Goal: Task Accomplishment & Management: Manage account settings

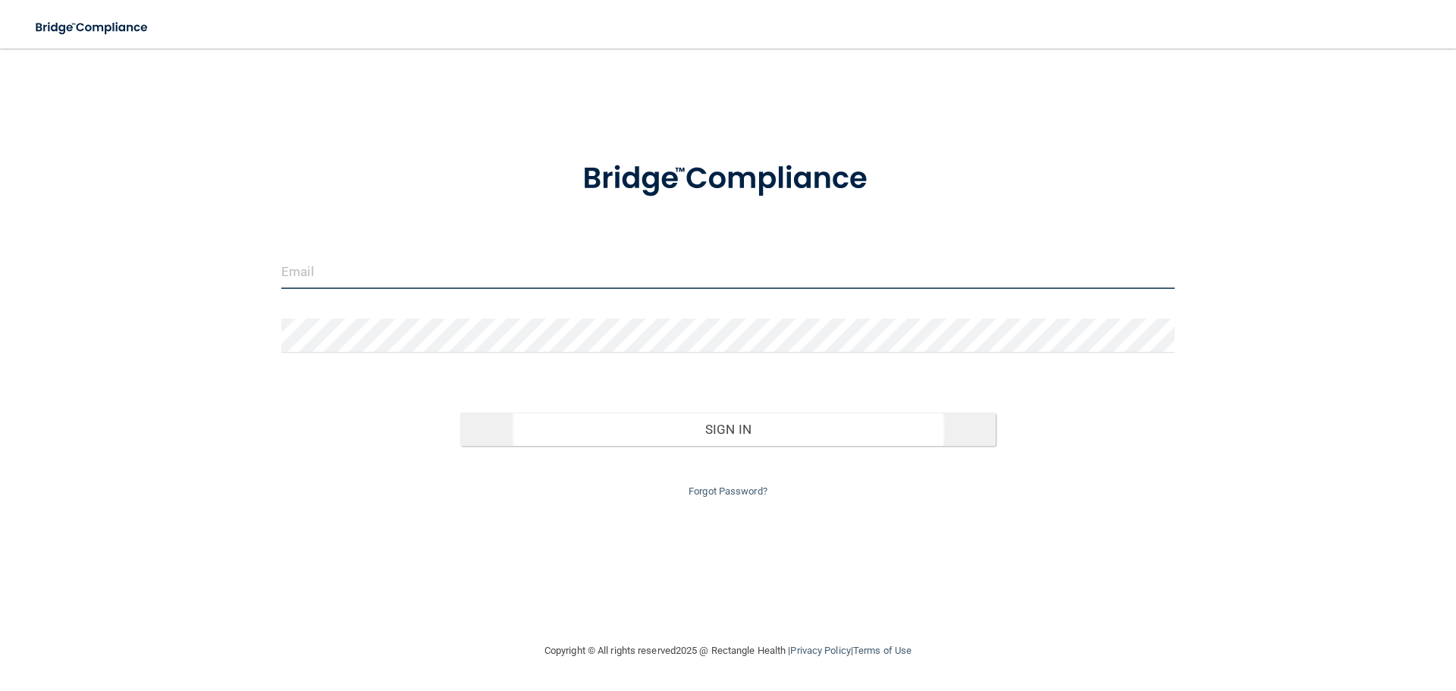
type input "[EMAIL_ADDRESS][DOMAIN_NAME]"
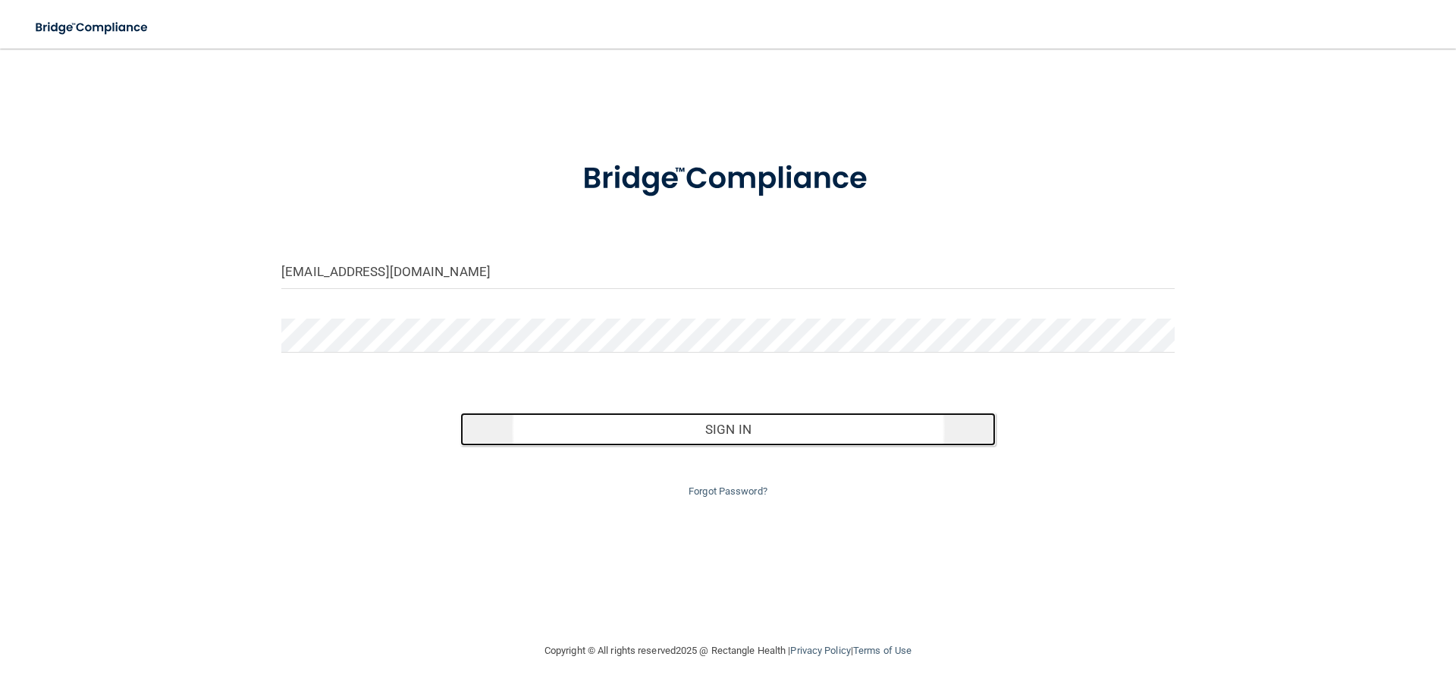
click at [756, 430] on button "Sign In" at bounding box center [728, 429] width 536 height 33
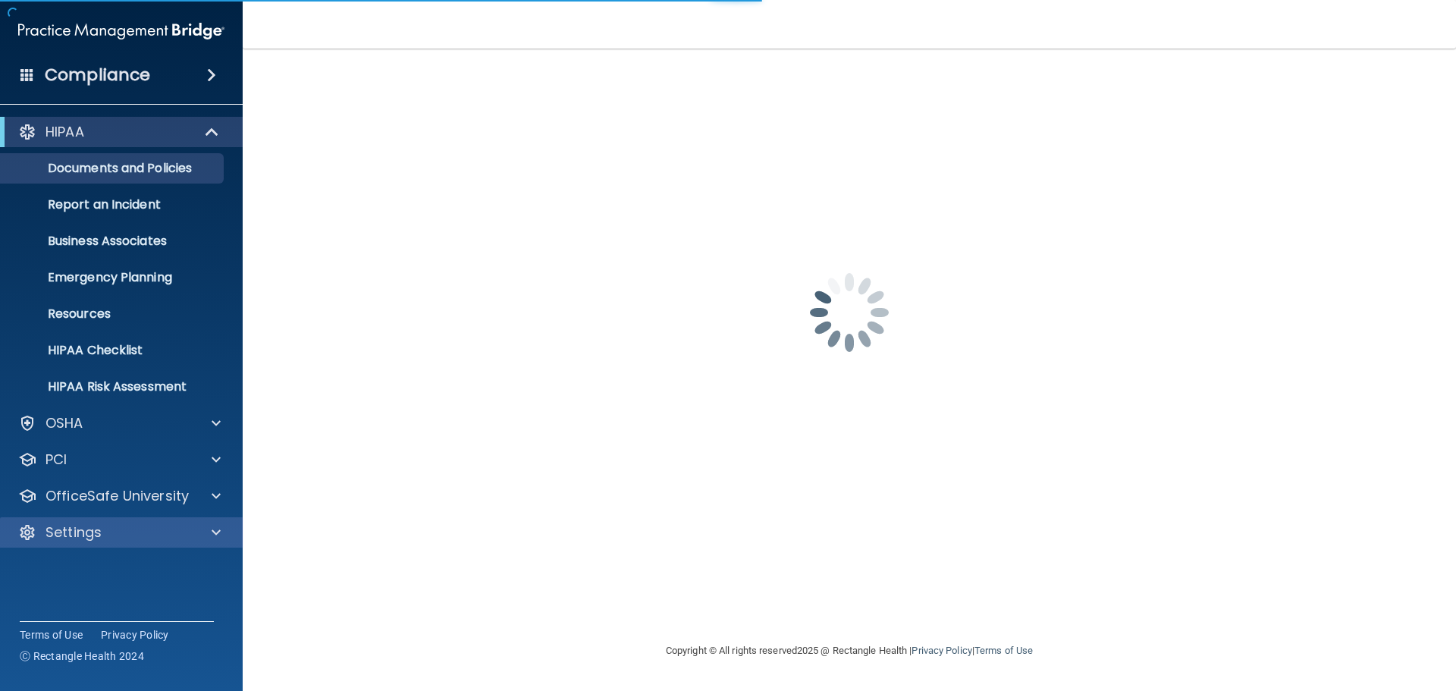
click at [46, 543] on div "Settings" at bounding box center [121, 532] width 243 height 30
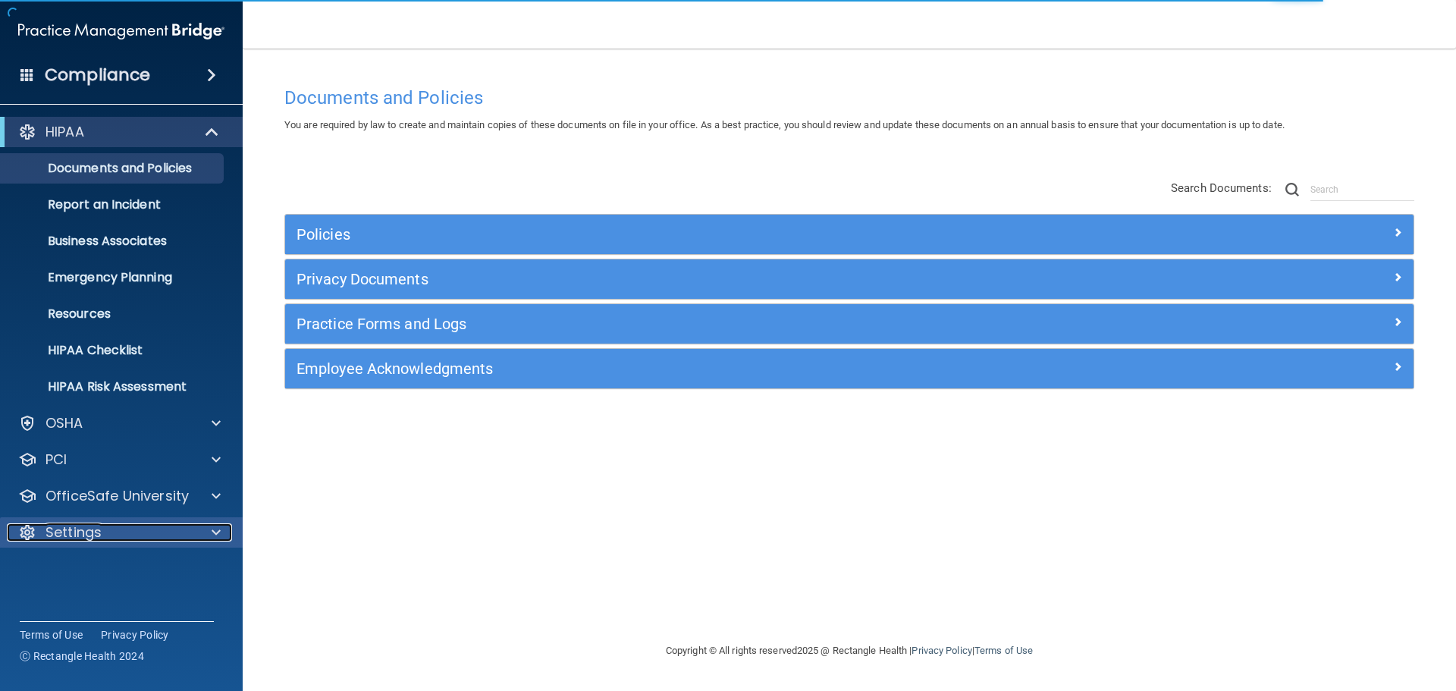
click at [206, 532] on div at bounding box center [214, 532] width 38 height 18
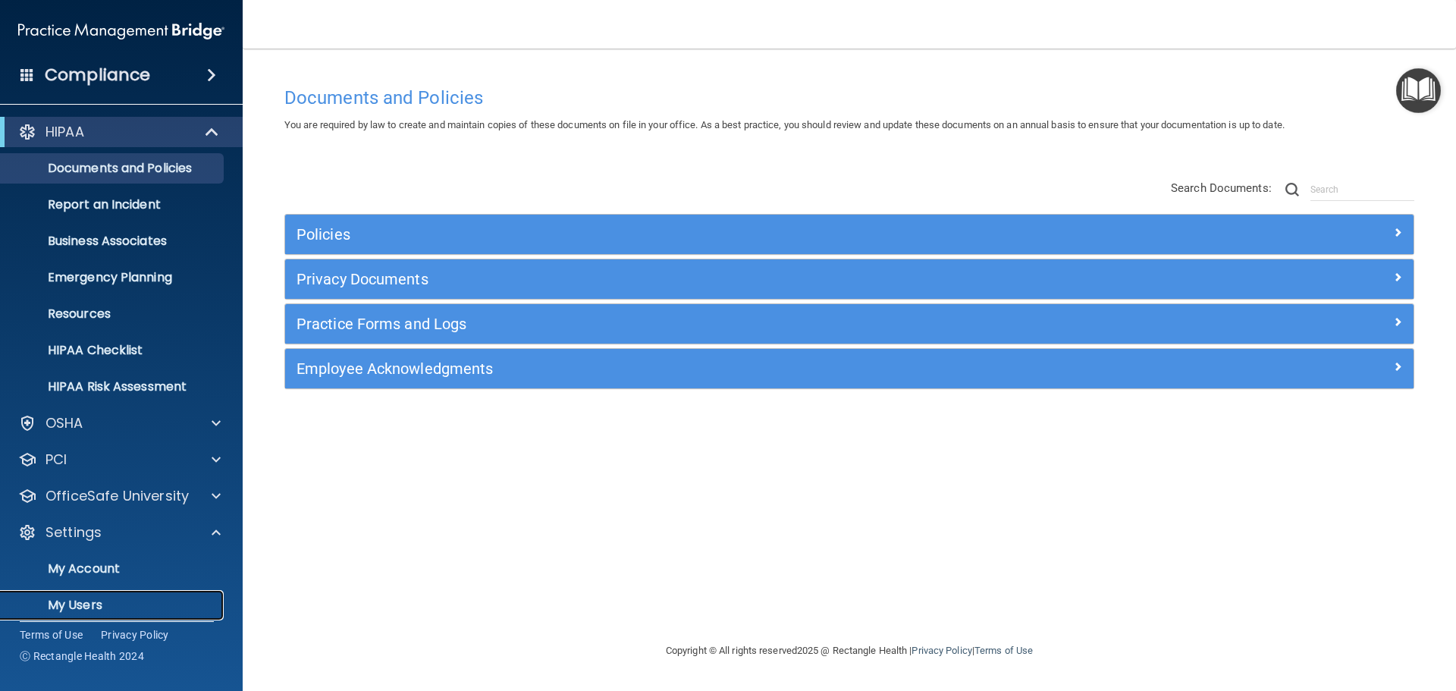
click at [76, 602] on p "My Users" at bounding box center [113, 605] width 207 height 15
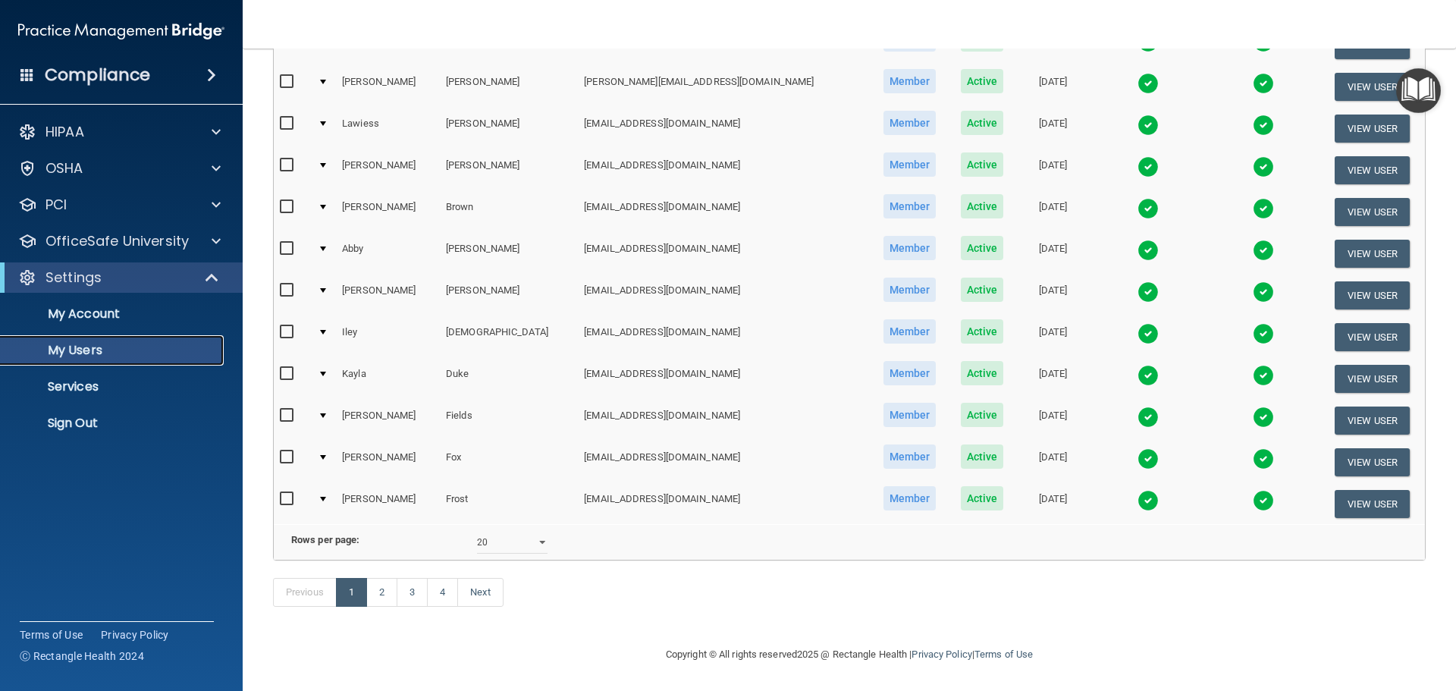
scroll to position [564, 0]
click at [535, 532] on select "10 20 30 40 all" at bounding box center [512, 542] width 71 height 23
select select "80"
click at [477, 531] on select "10 20 30 40 all" at bounding box center [512, 542] width 71 height 23
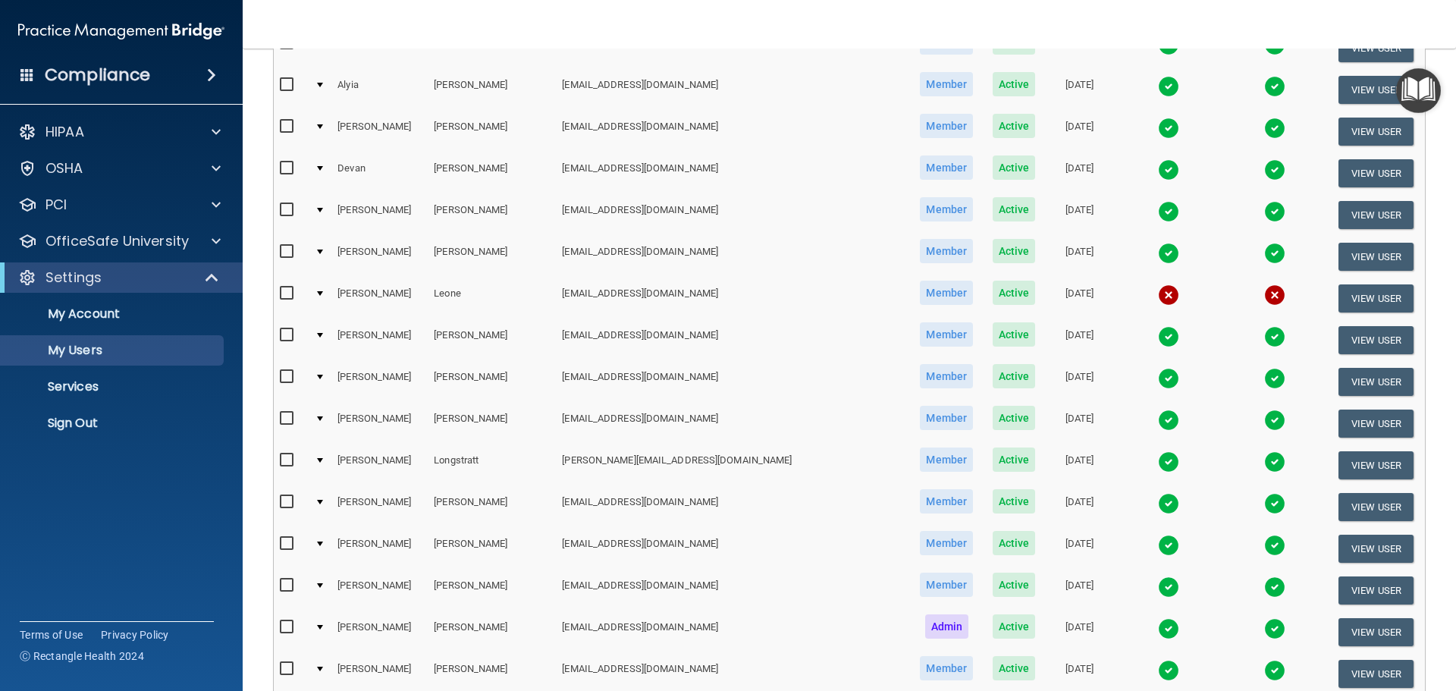
scroll to position [1365, 0]
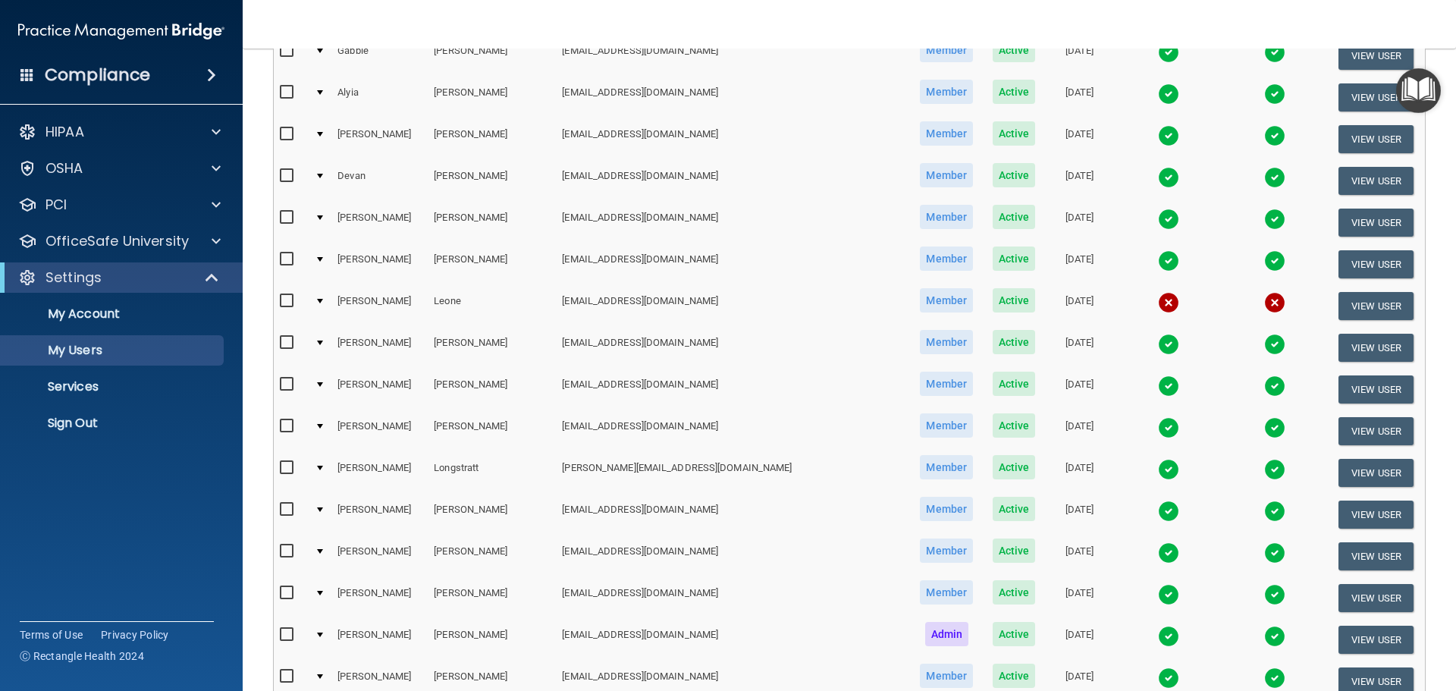
click at [290, 300] on input "checkbox" at bounding box center [288, 301] width 17 height 12
checkbox input "true"
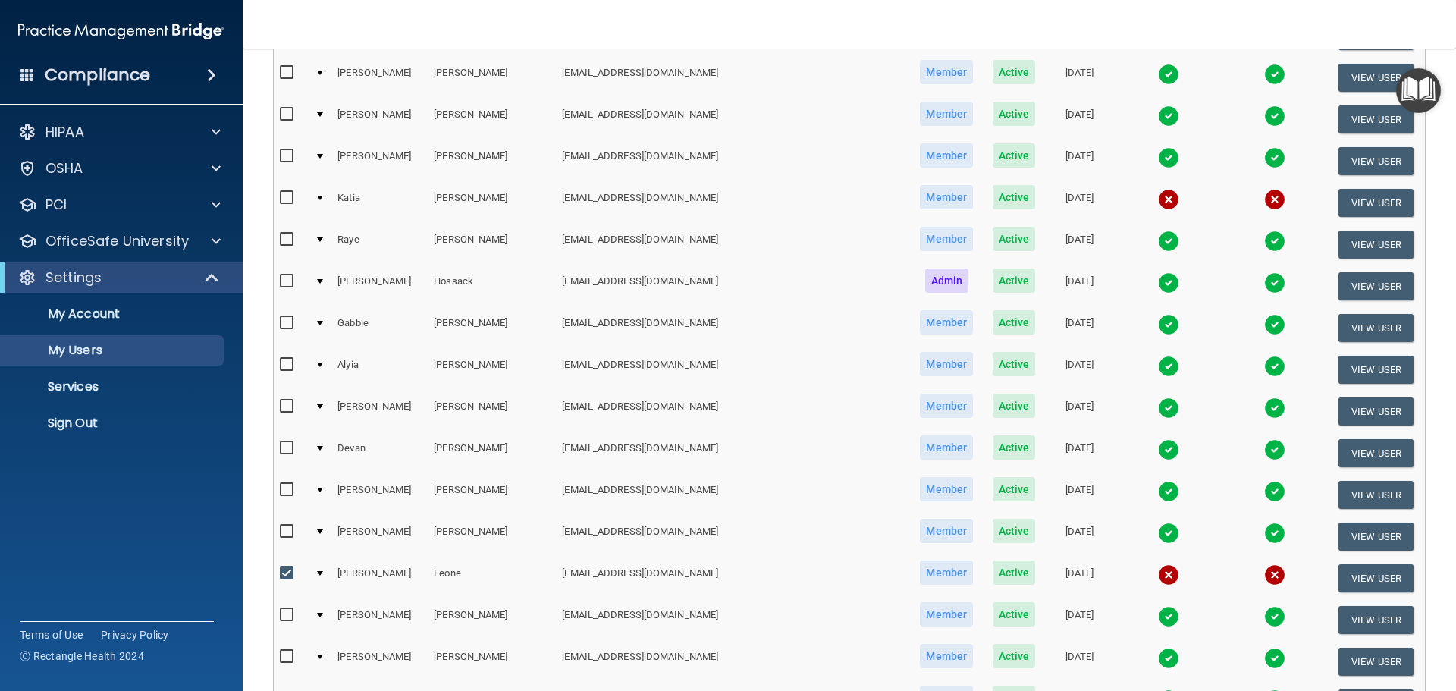
scroll to position [1019, 0]
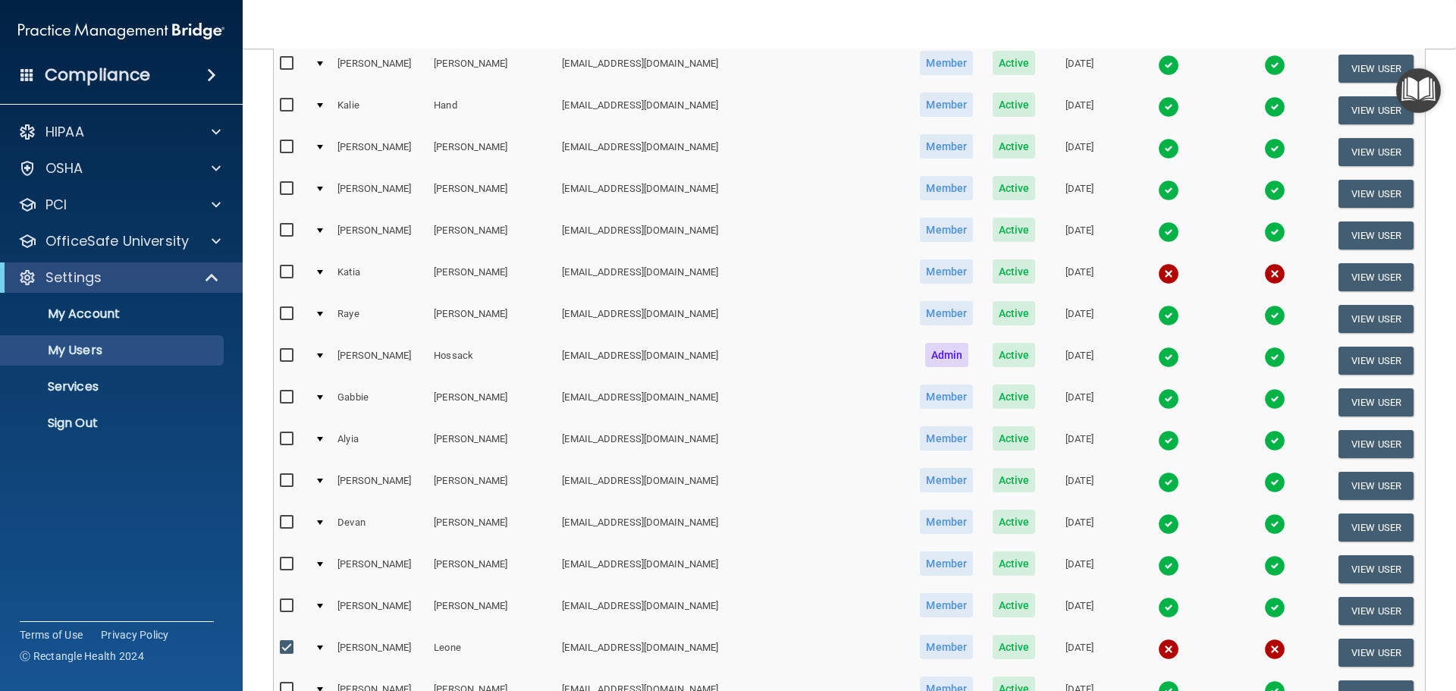
click at [283, 272] on input "checkbox" at bounding box center [288, 272] width 17 height 12
checkbox input "true"
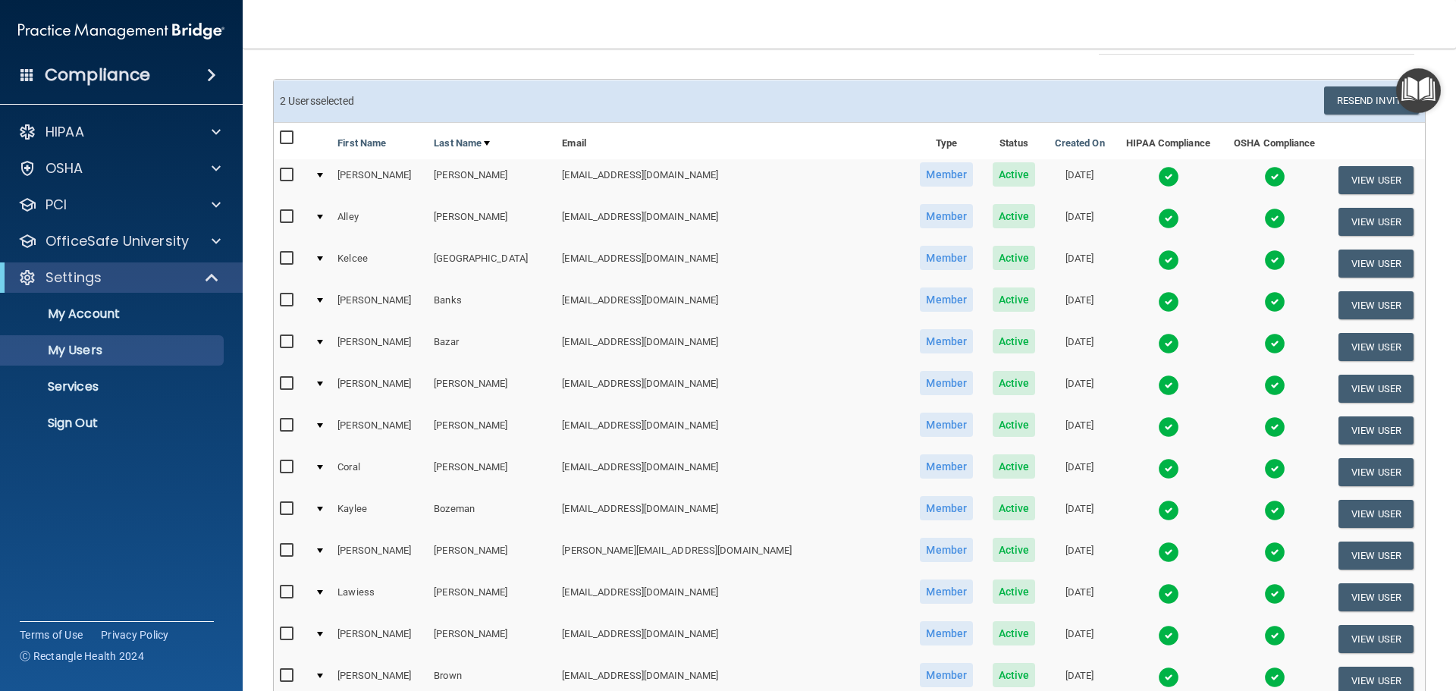
scroll to position [0, 0]
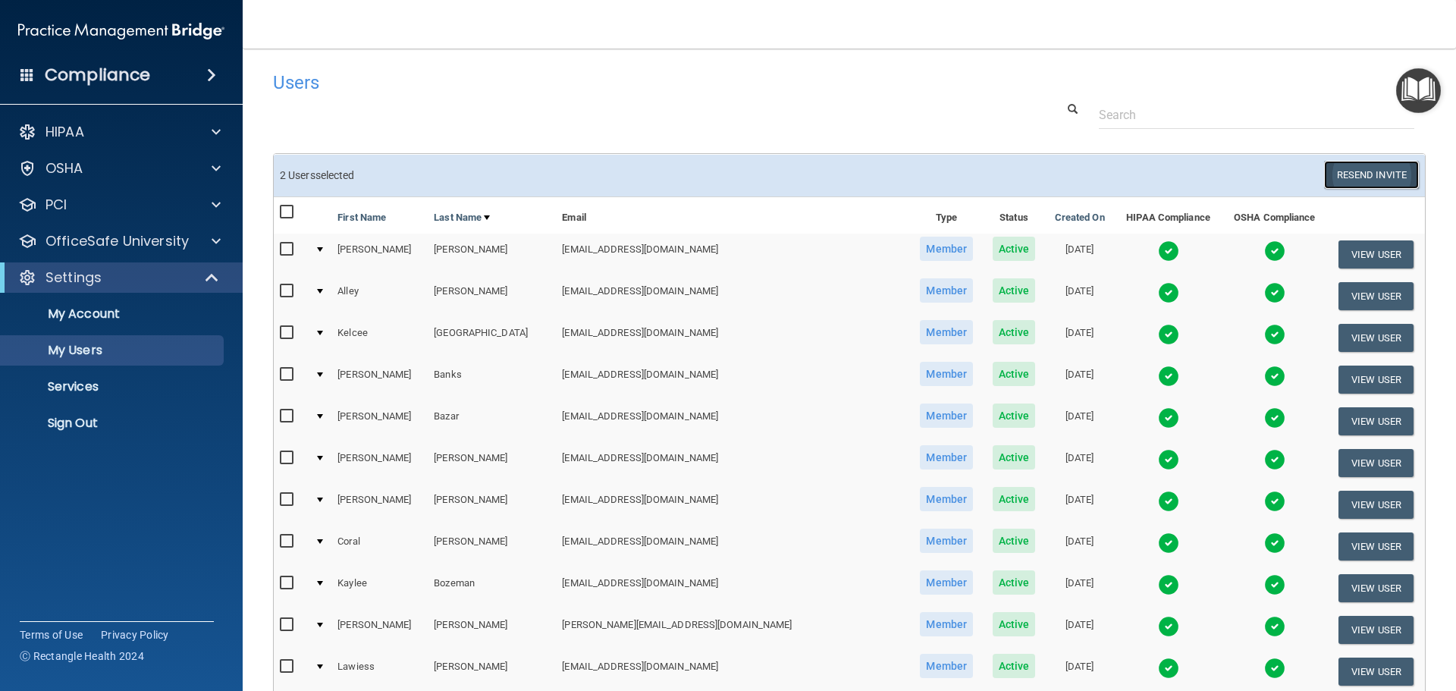
click at [1360, 168] on button "Resend Invite" at bounding box center [1371, 175] width 95 height 28
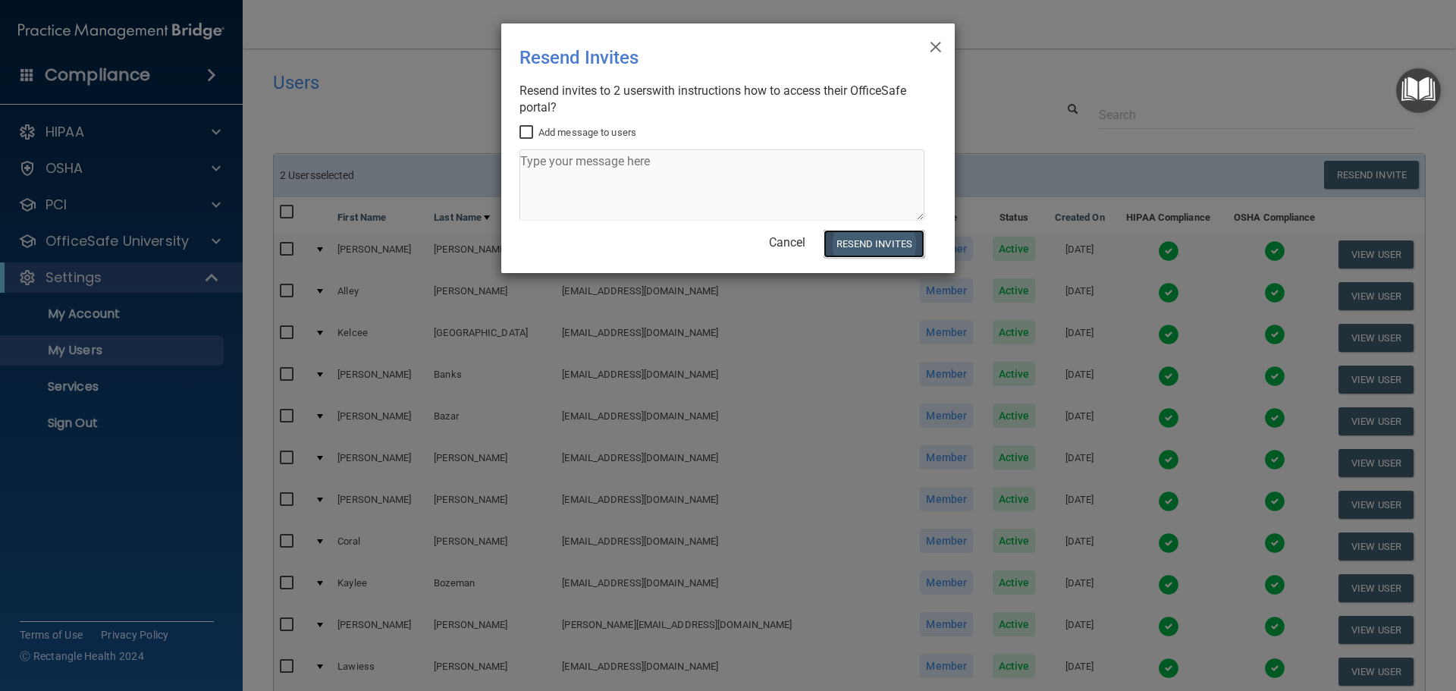
click at [849, 243] on button "Resend Invites" at bounding box center [874, 244] width 101 height 28
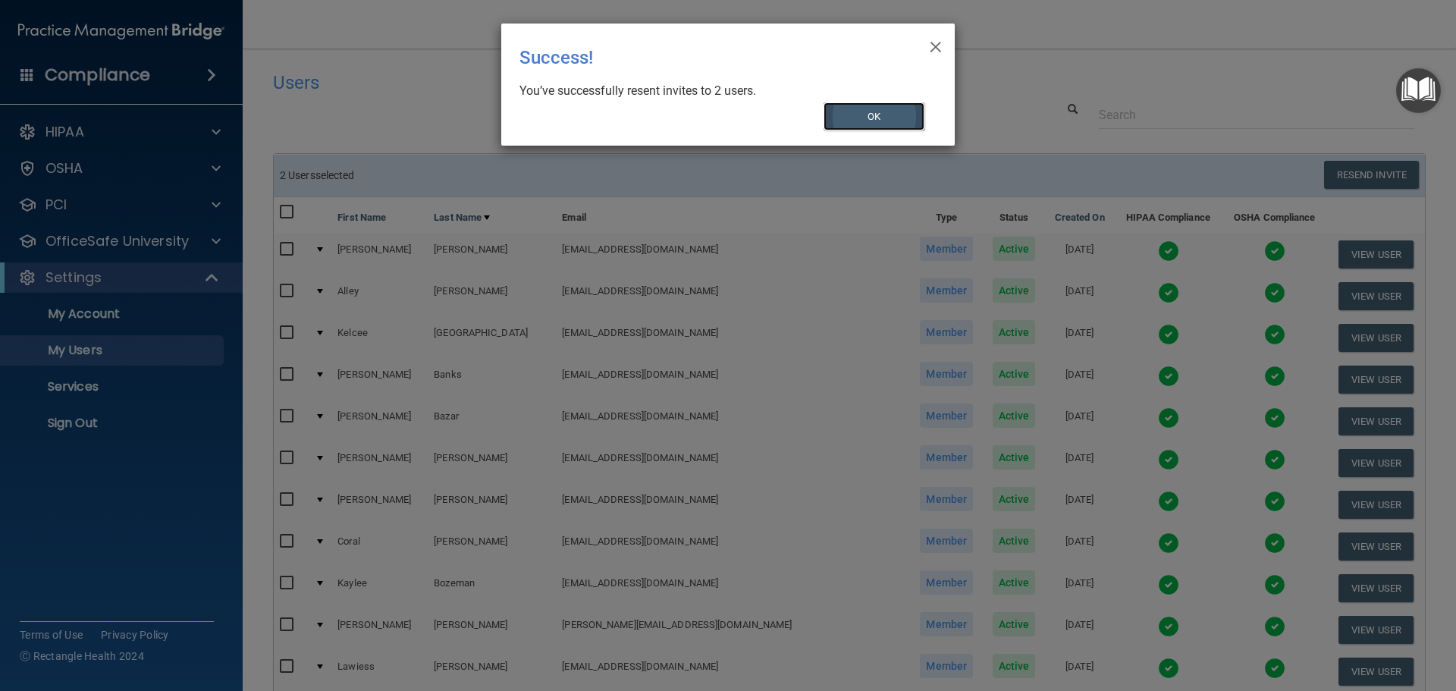
click at [868, 121] on button "OK" at bounding box center [875, 116] width 102 height 28
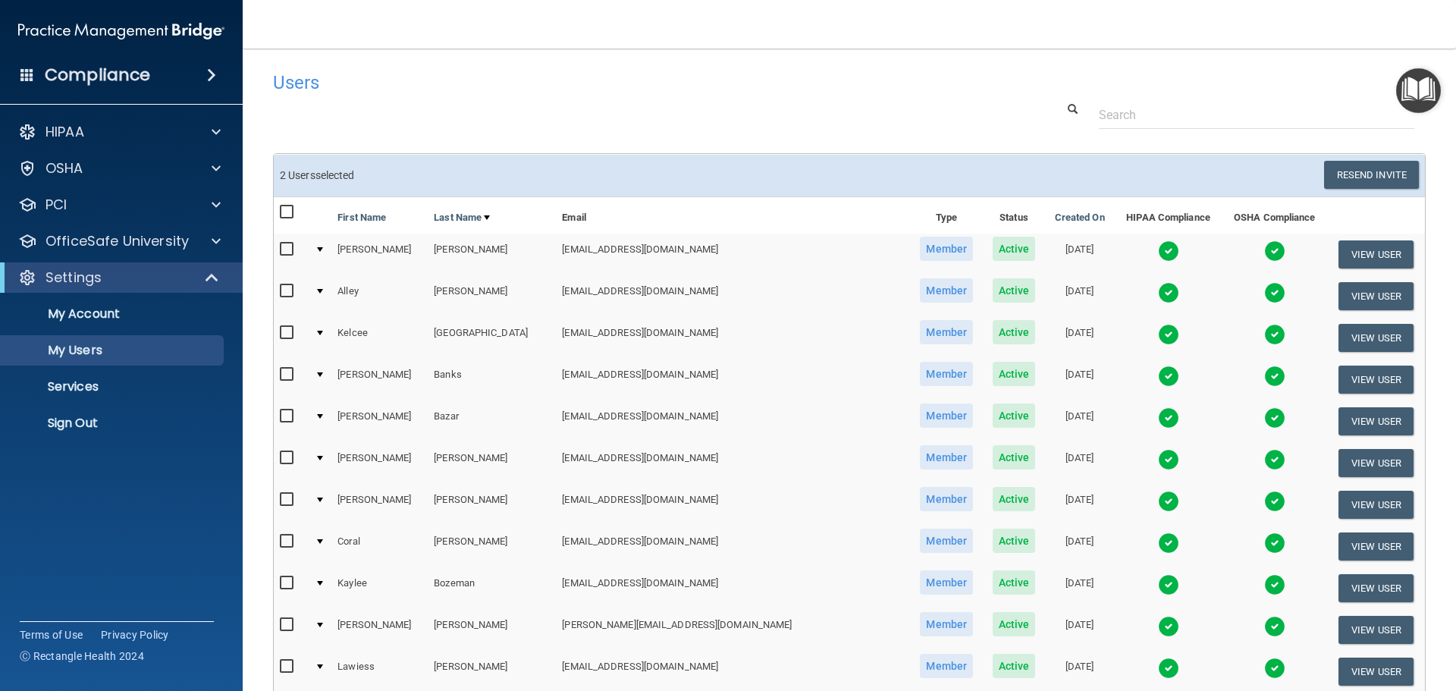
click at [288, 208] on input "checkbox" at bounding box center [288, 212] width 17 height 12
checkbox input "true"
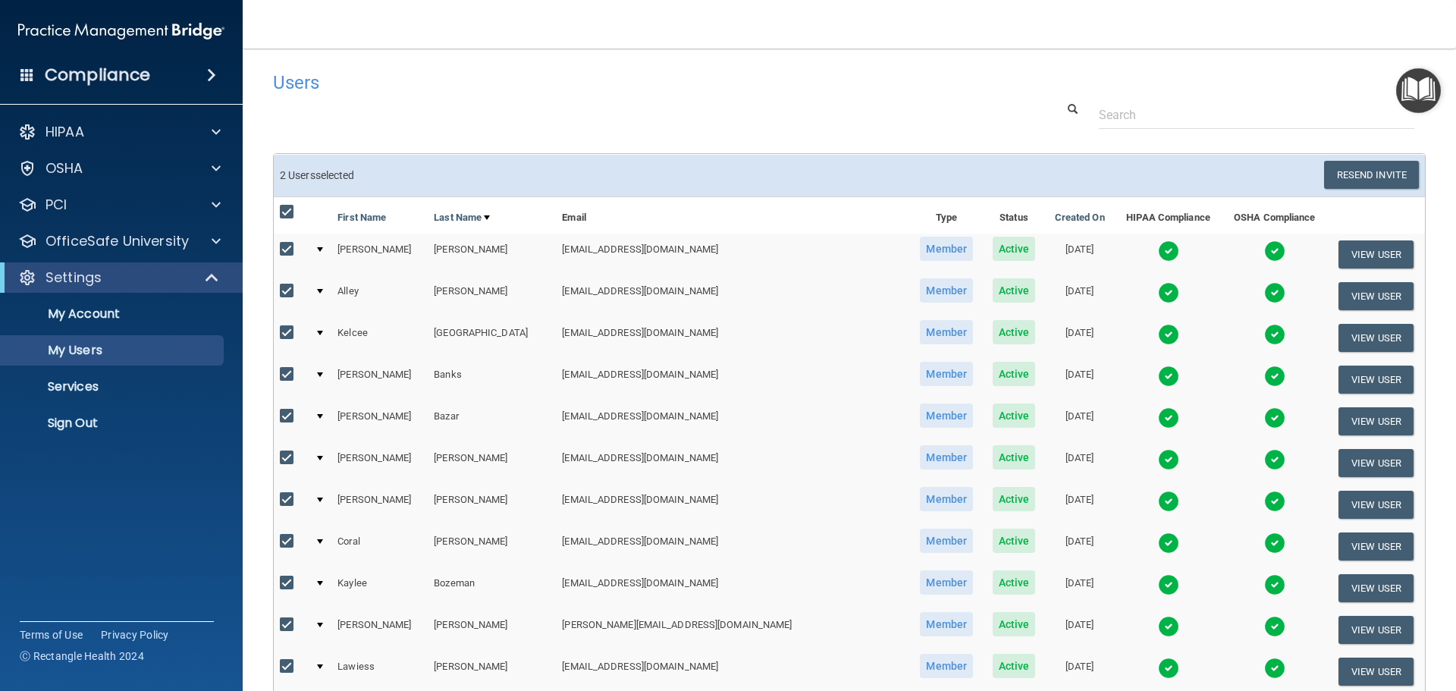
checkbox input "true"
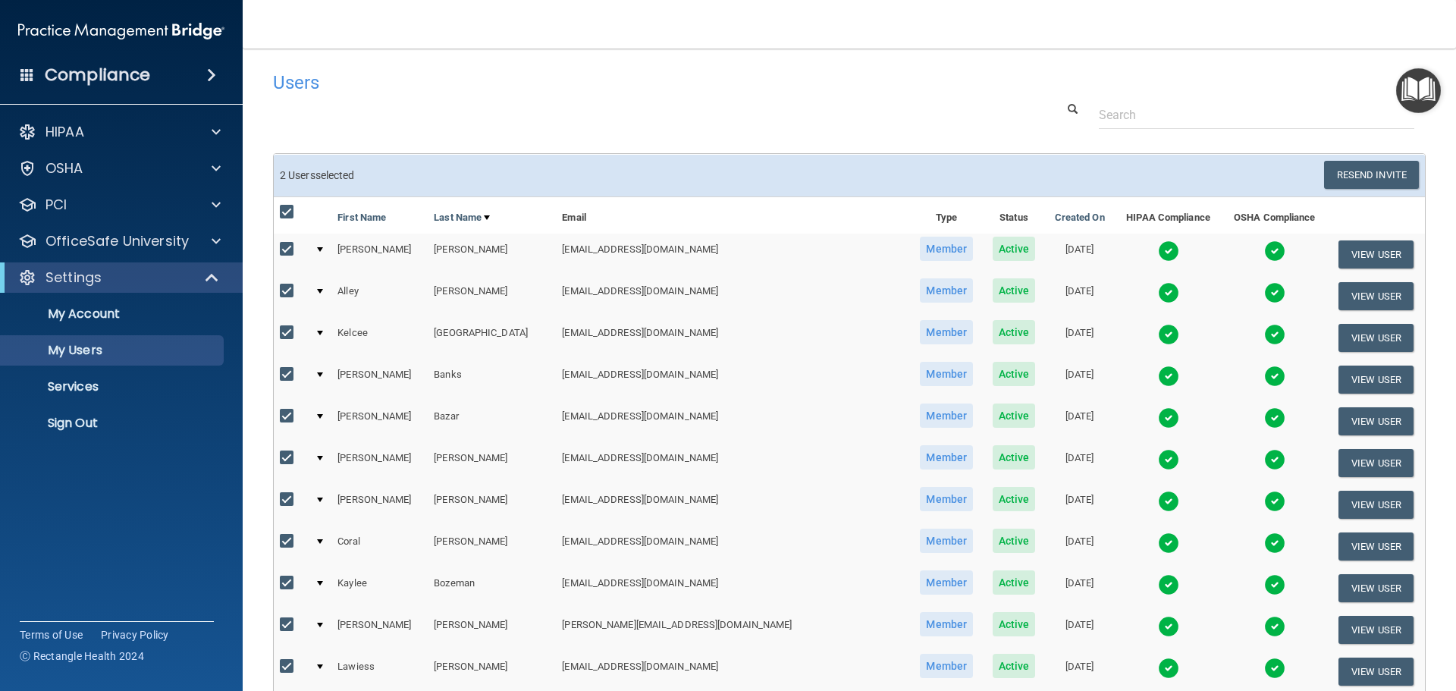
checkbox input "true"
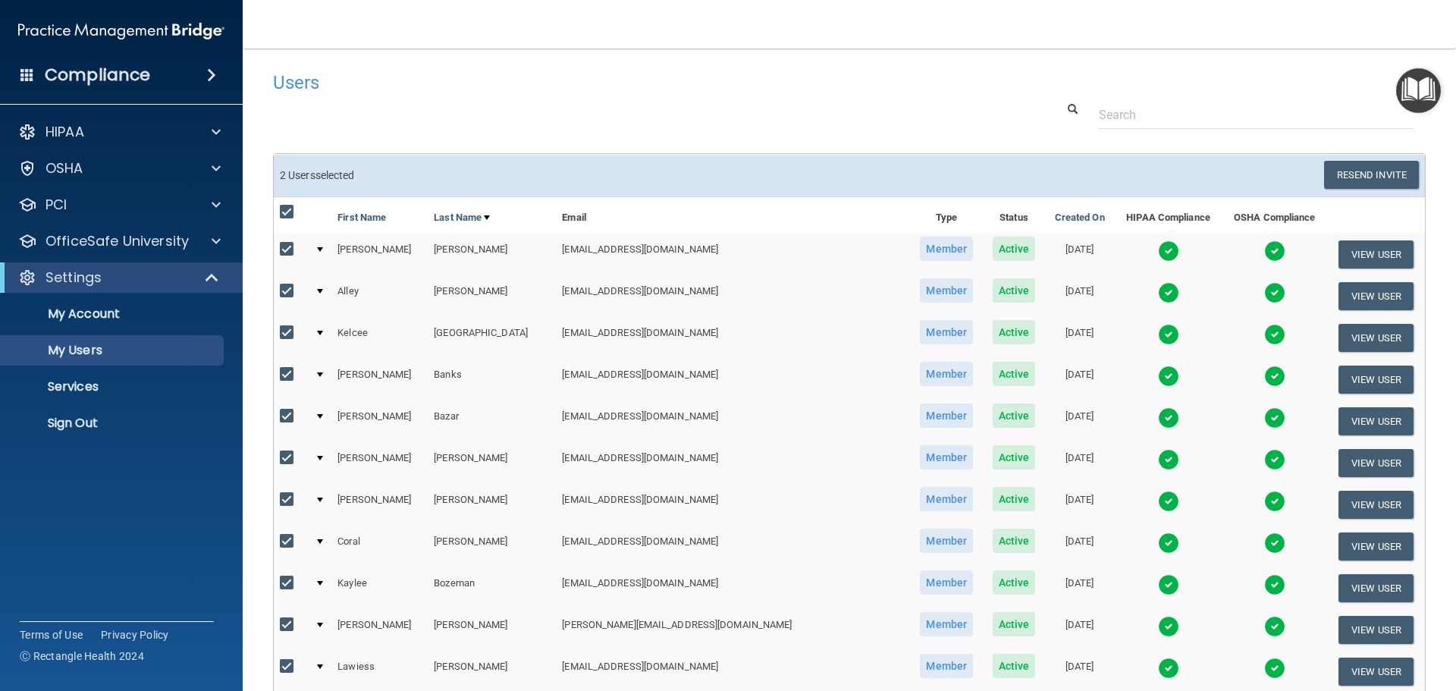
checkbox input "true"
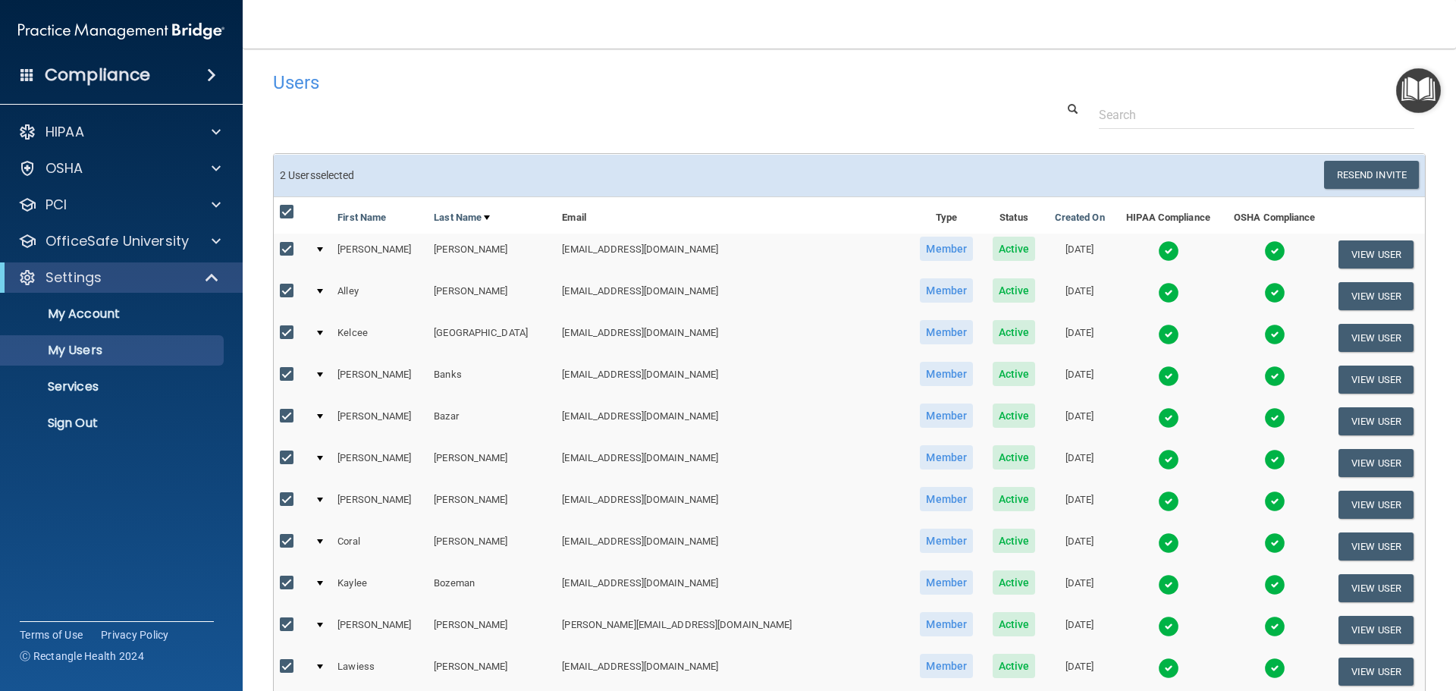
checkbox input "true"
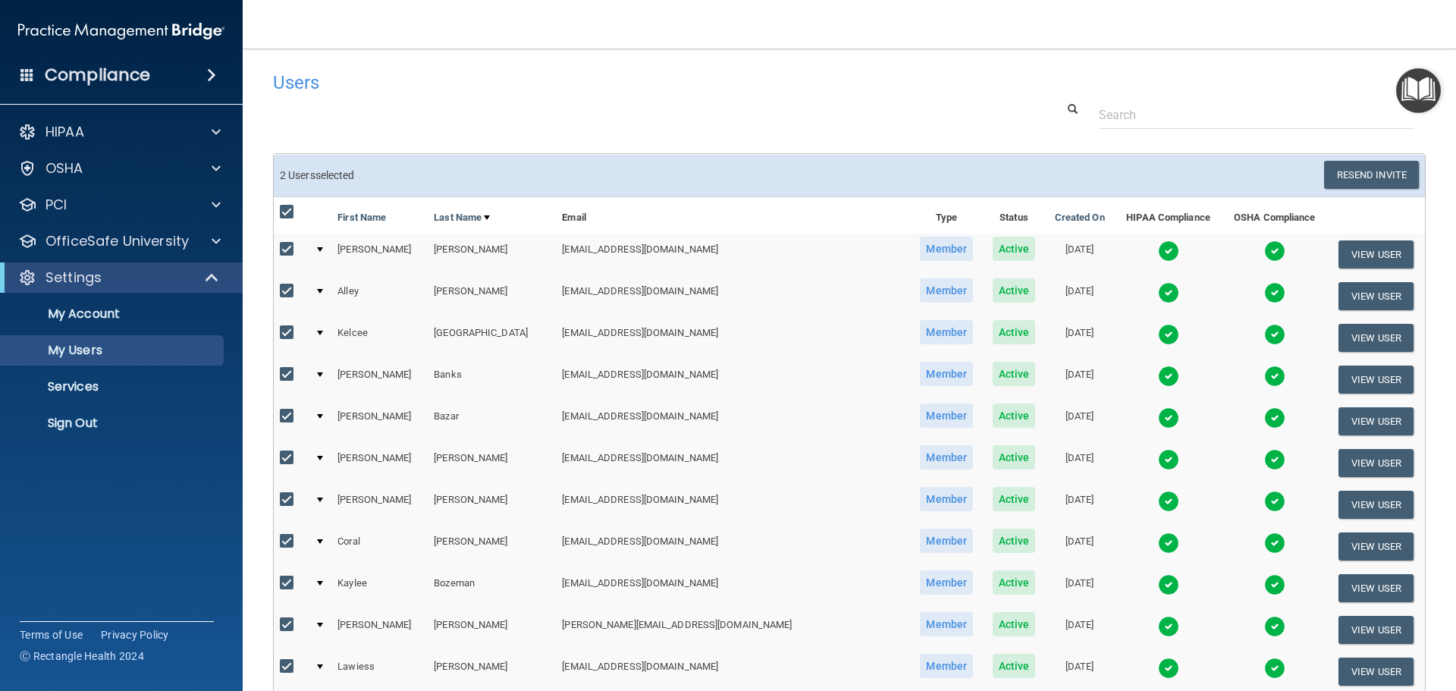
checkbox input "true"
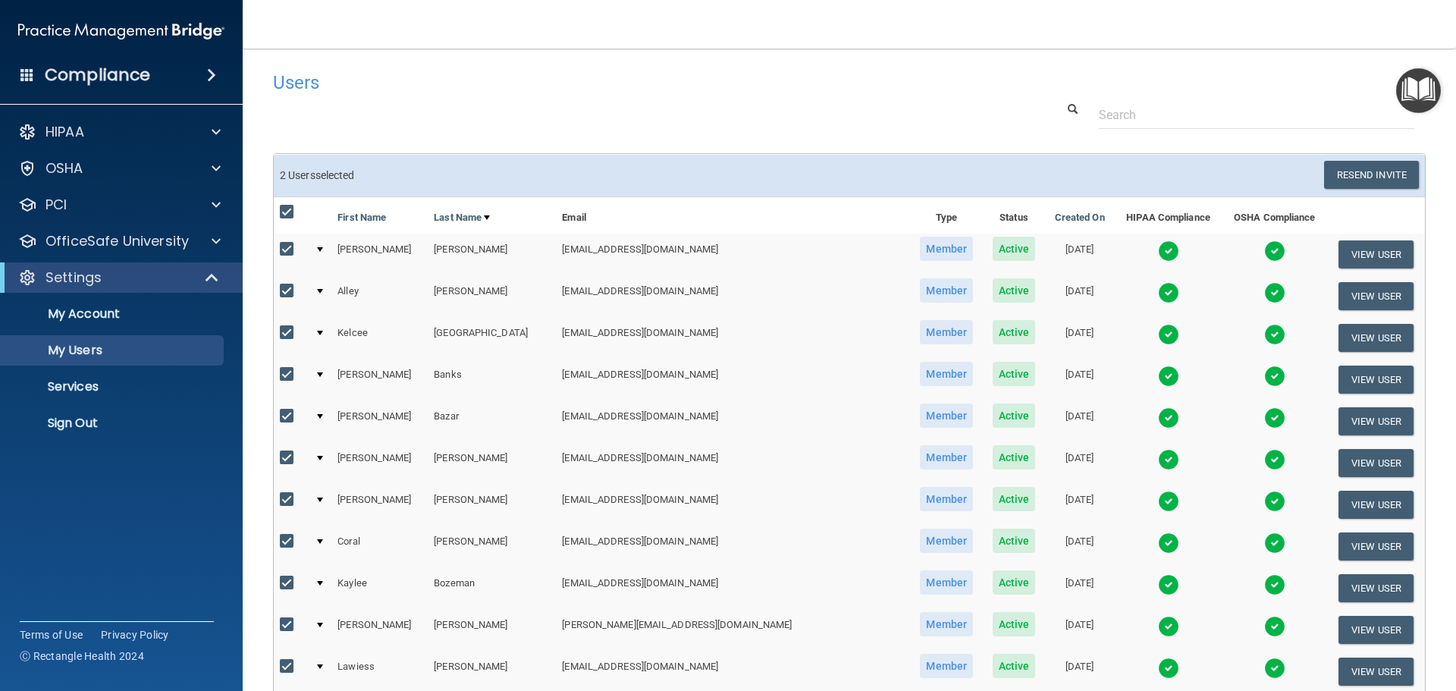
checkbox input "true"
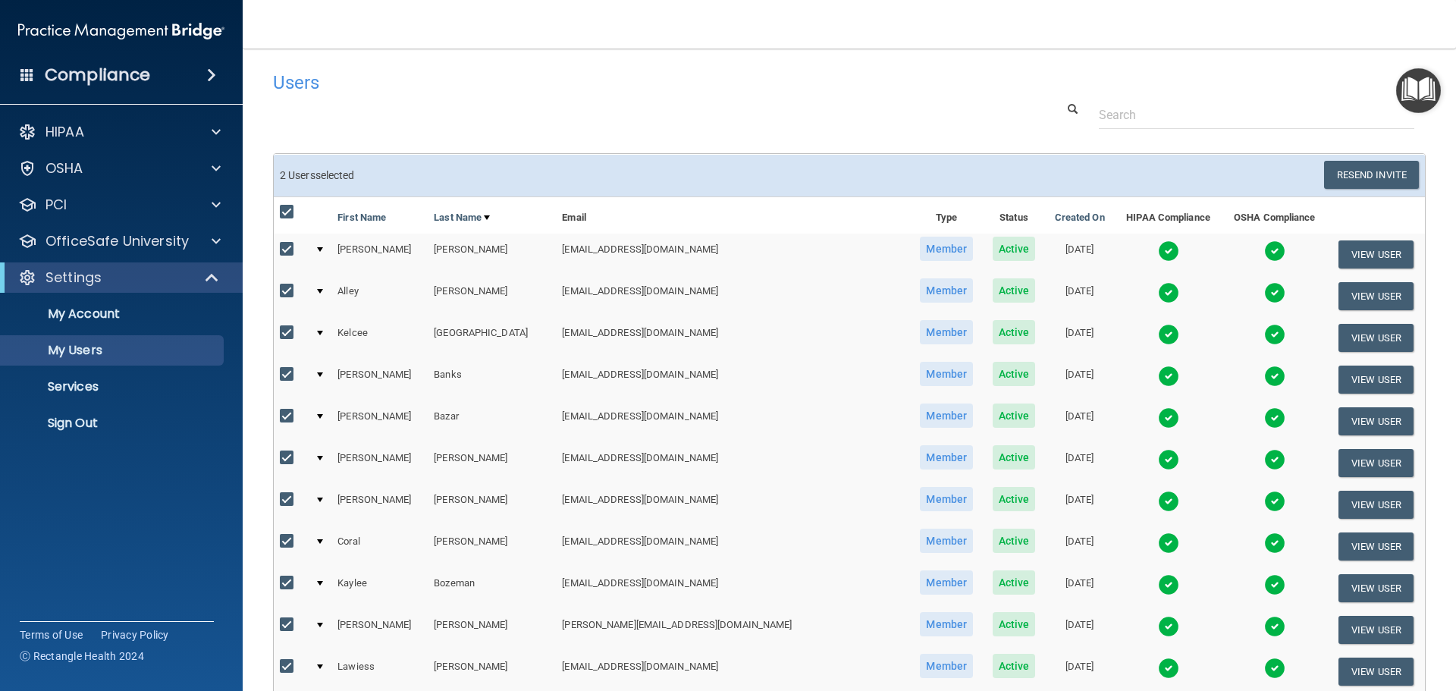
checkbox input "true"
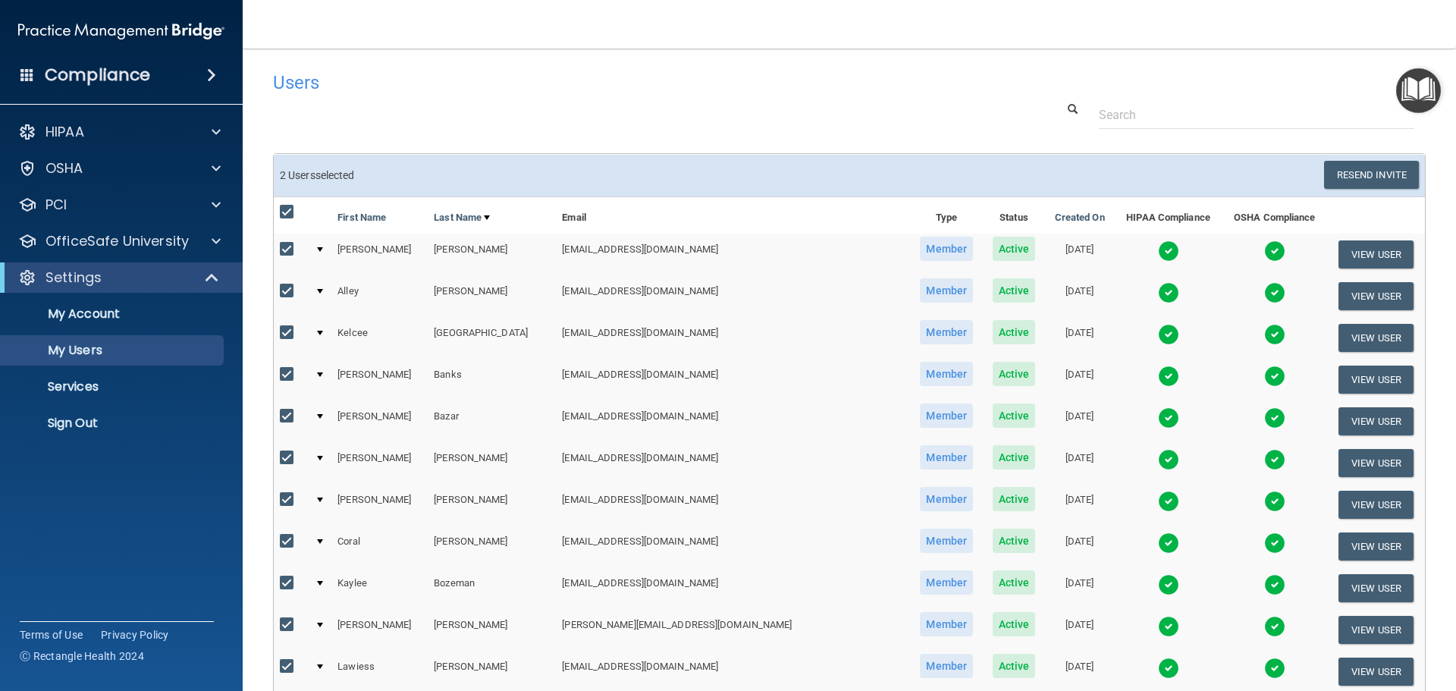
checkbox input "true"
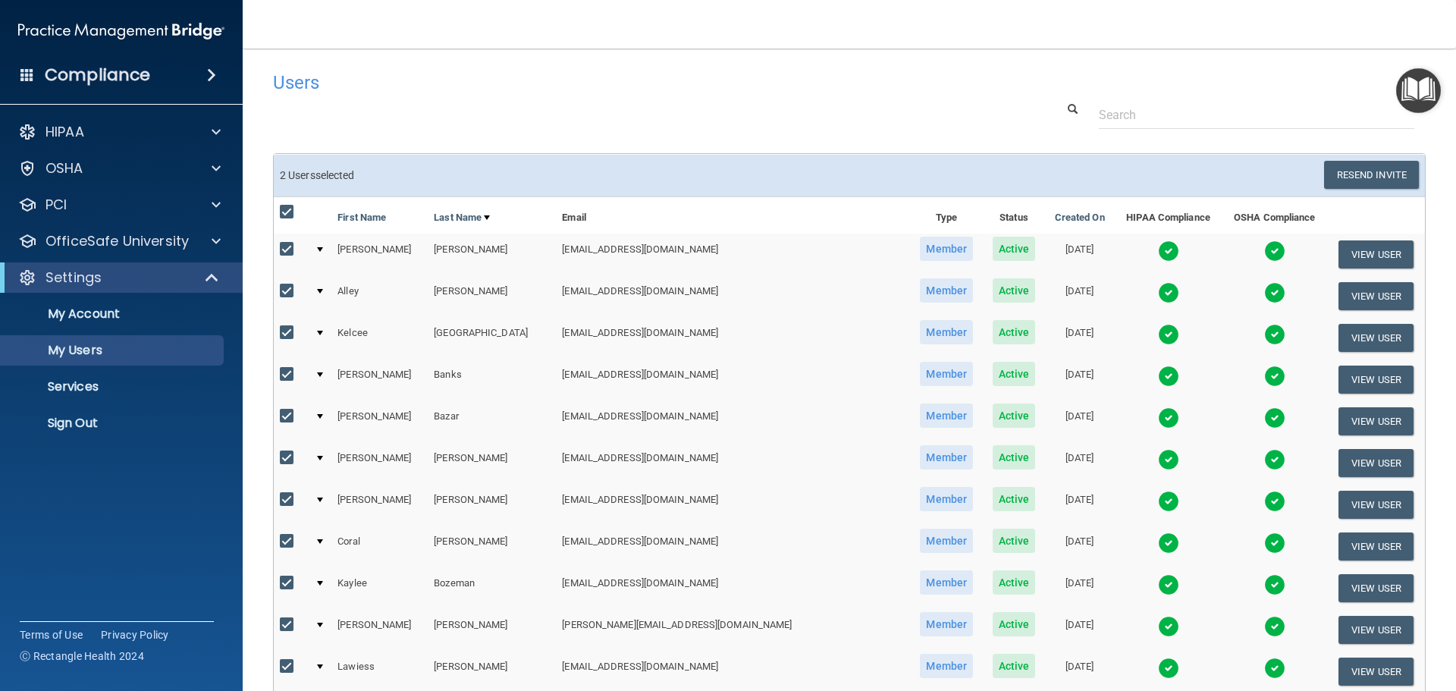
checkbox input "true"
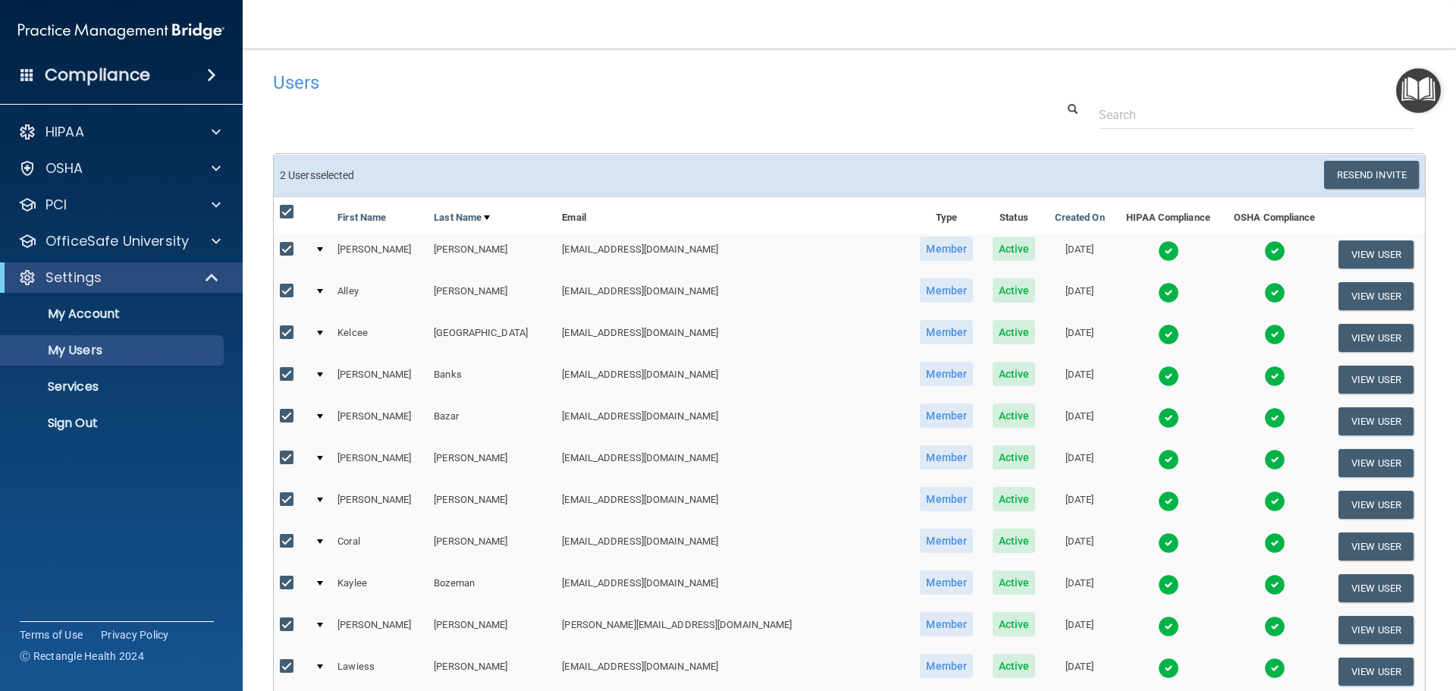
checkbox input "true"
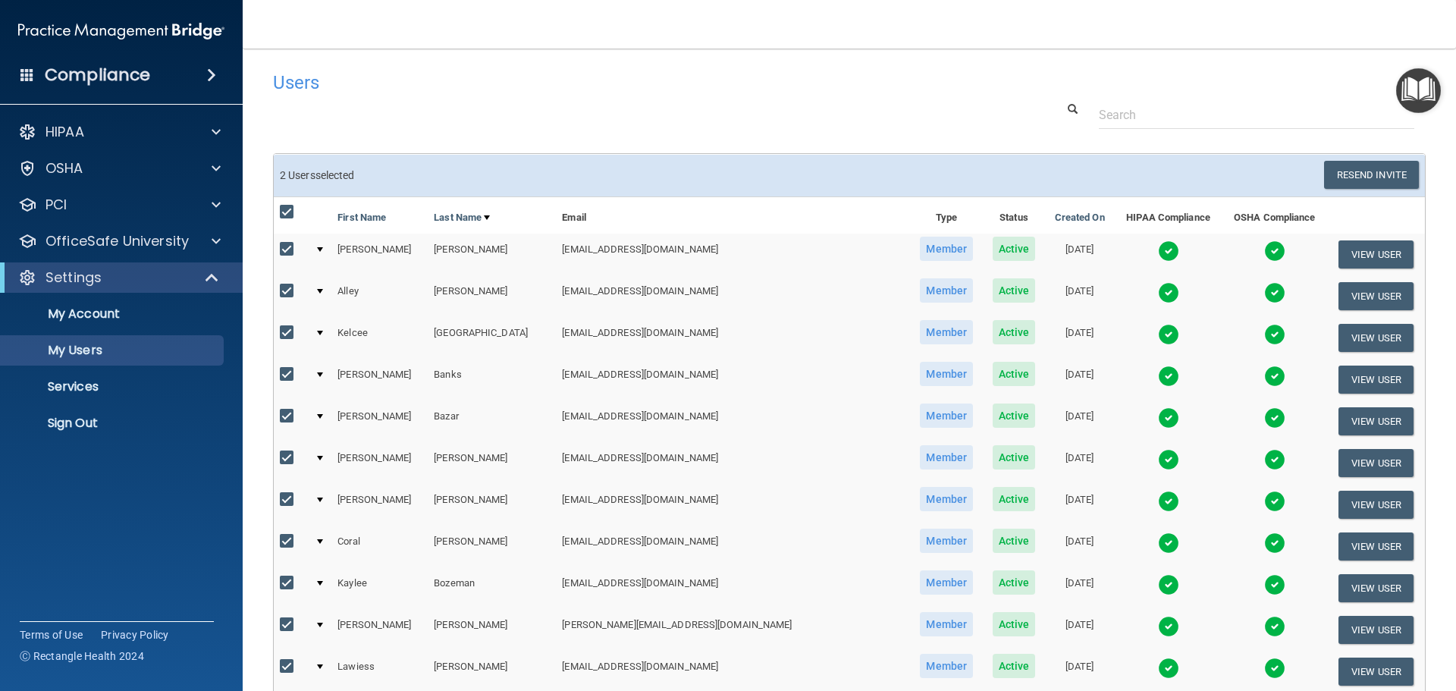
checkbox input "true"
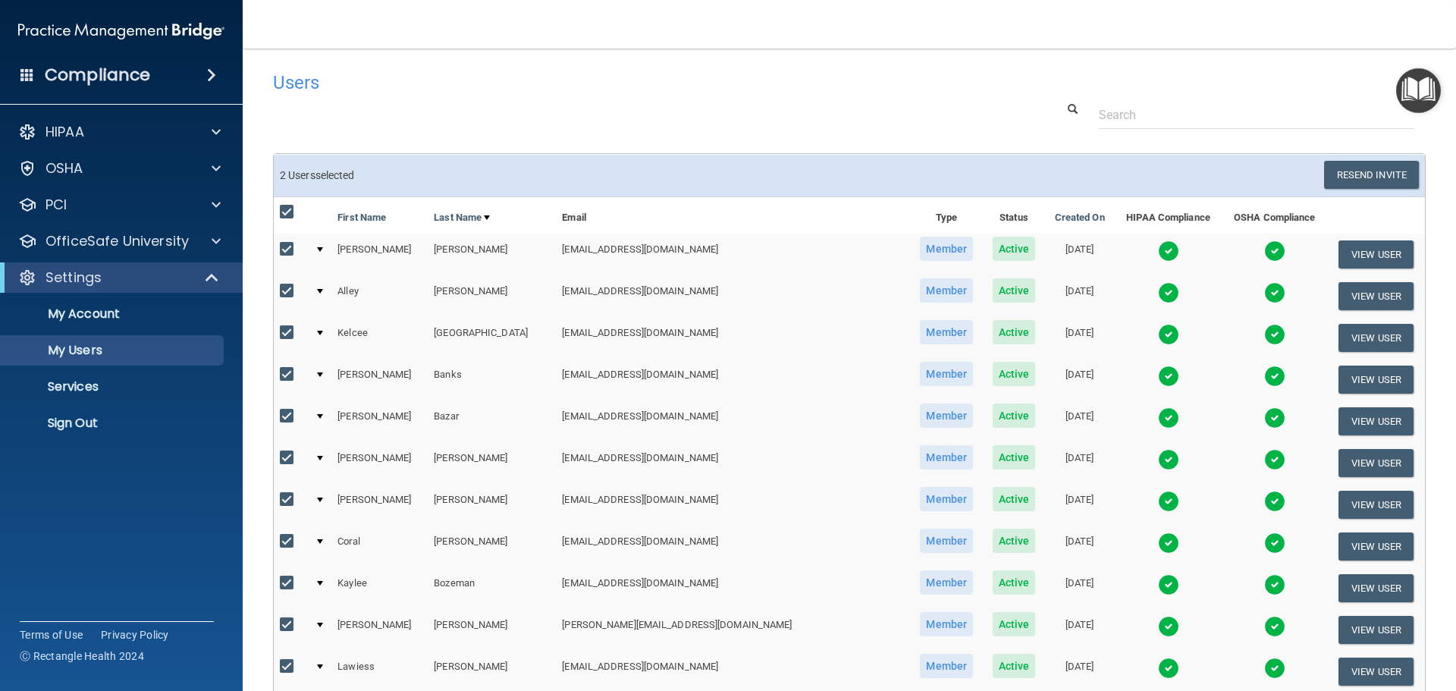
checkbox input "true"
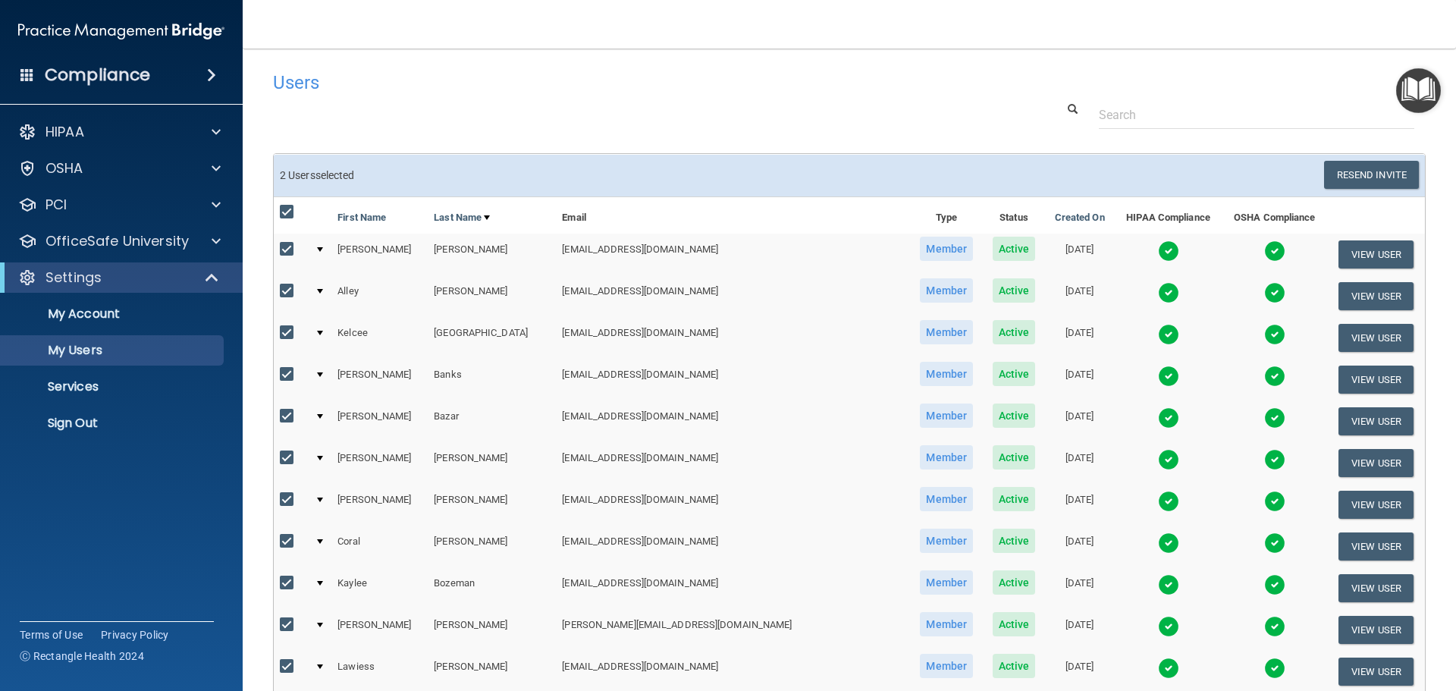
checkbox input "true"
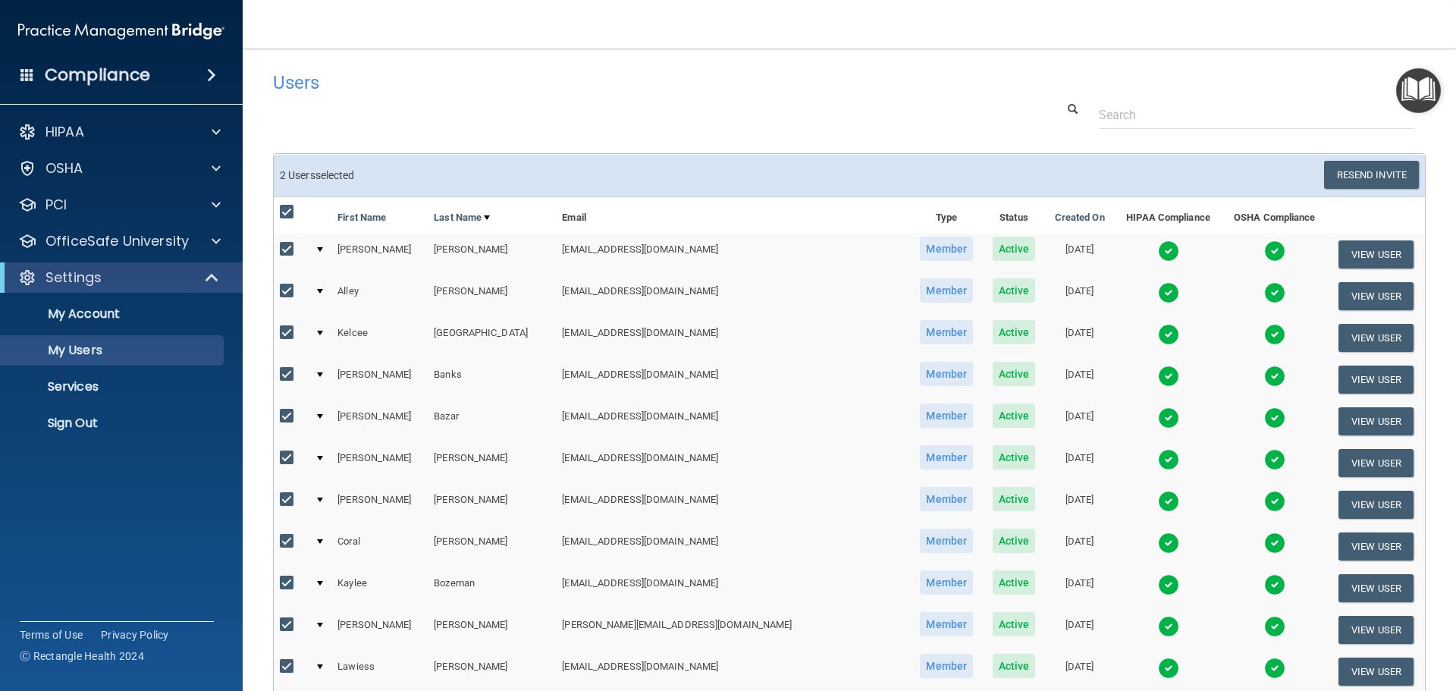
checkbox input "true"
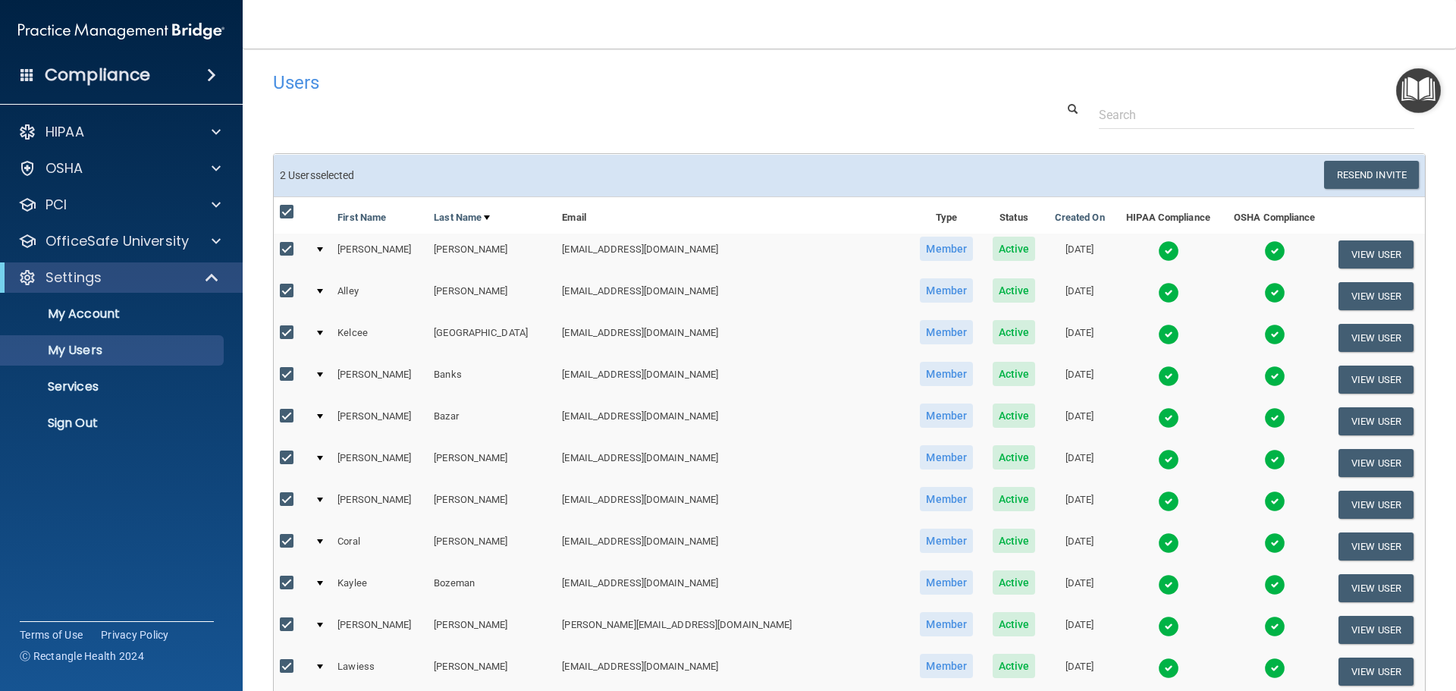
checkbox input "true"
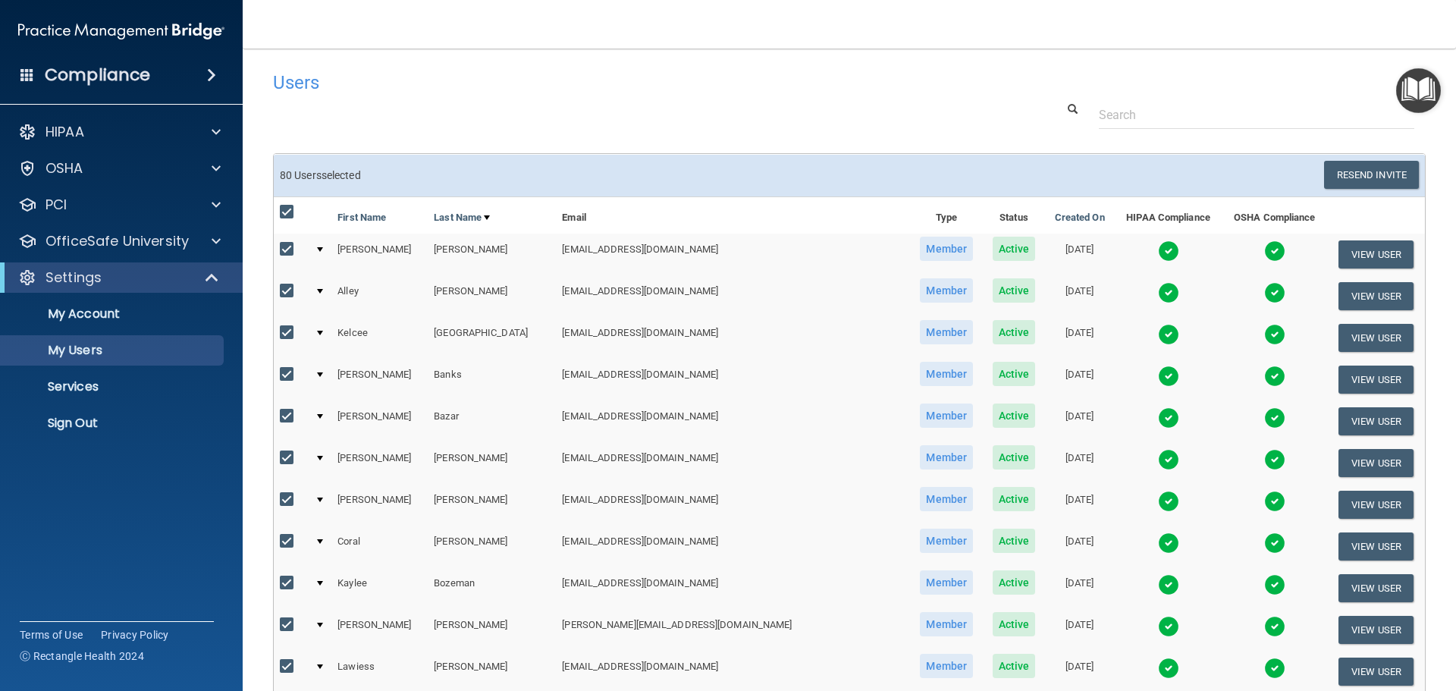
click at [288, 207] on input "checkbox" at bounding box center [288, 212] width 17 height 12
checkbox input "false"
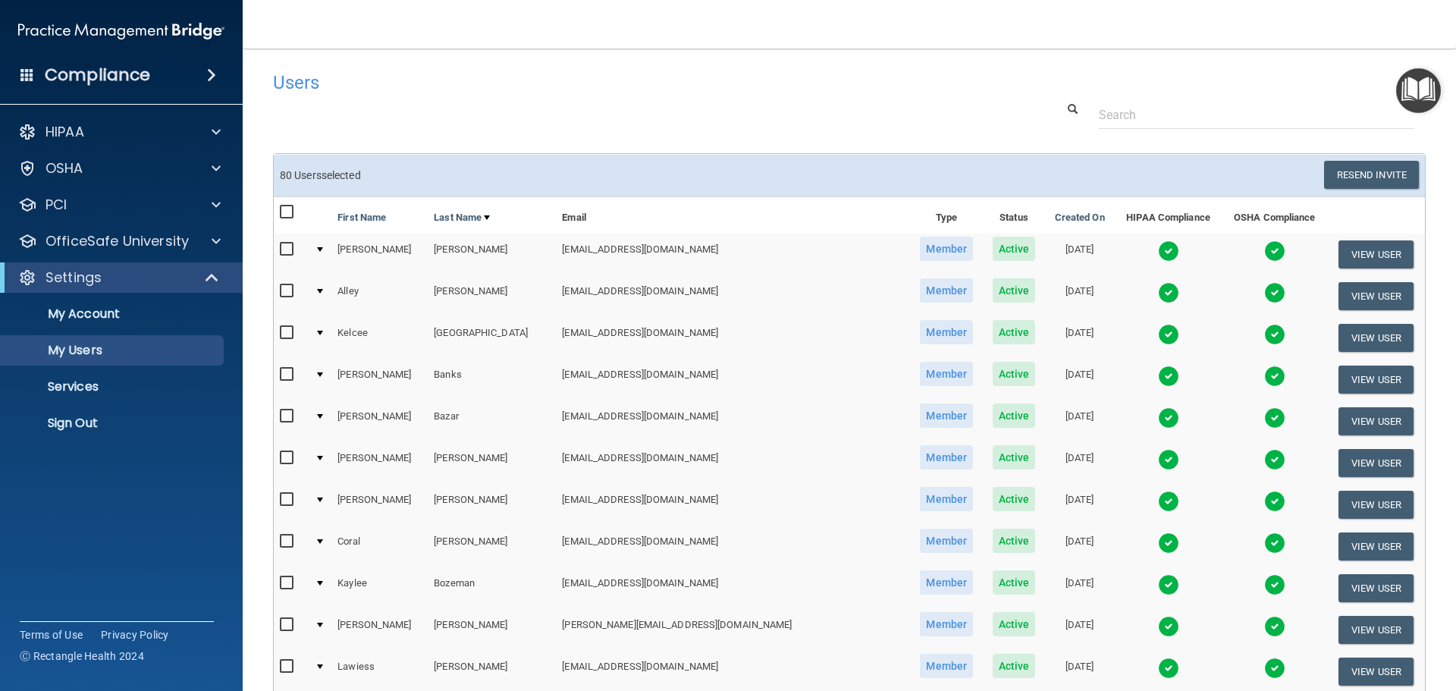
checkbox input "false"
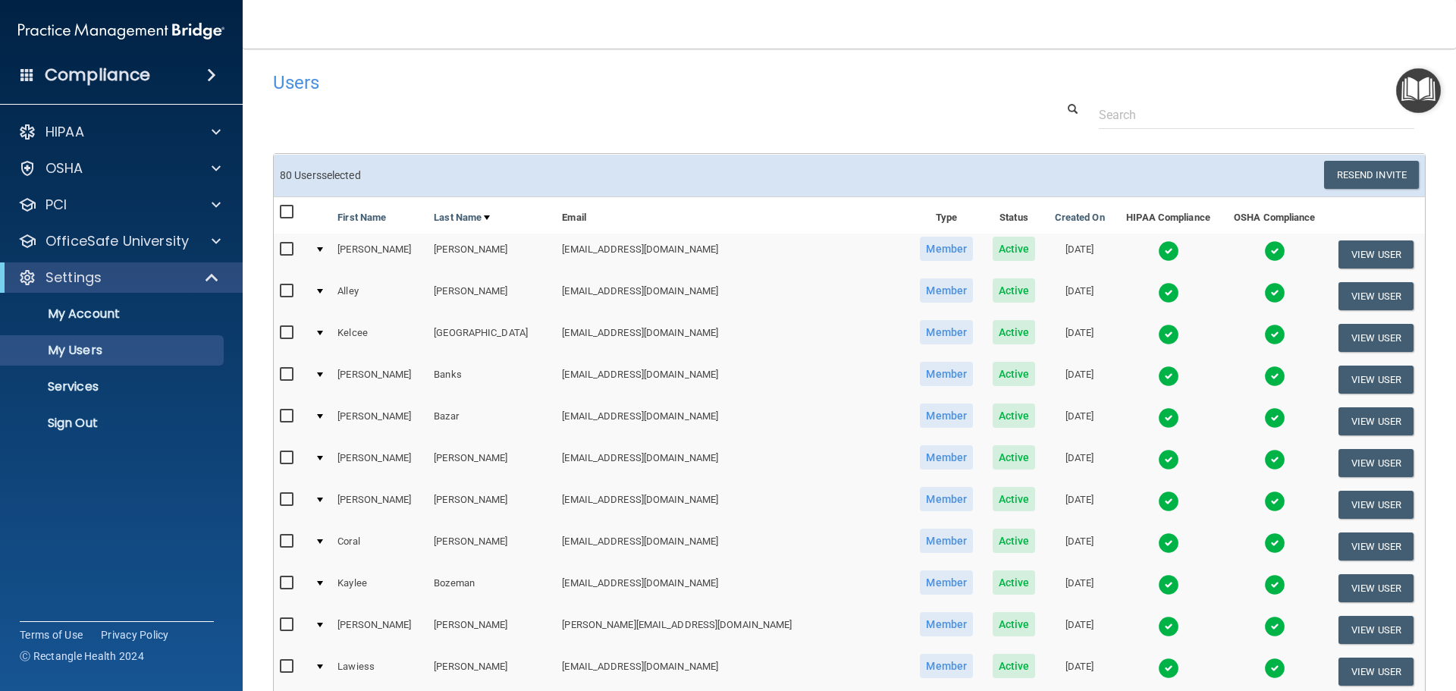
checkbox input "false"
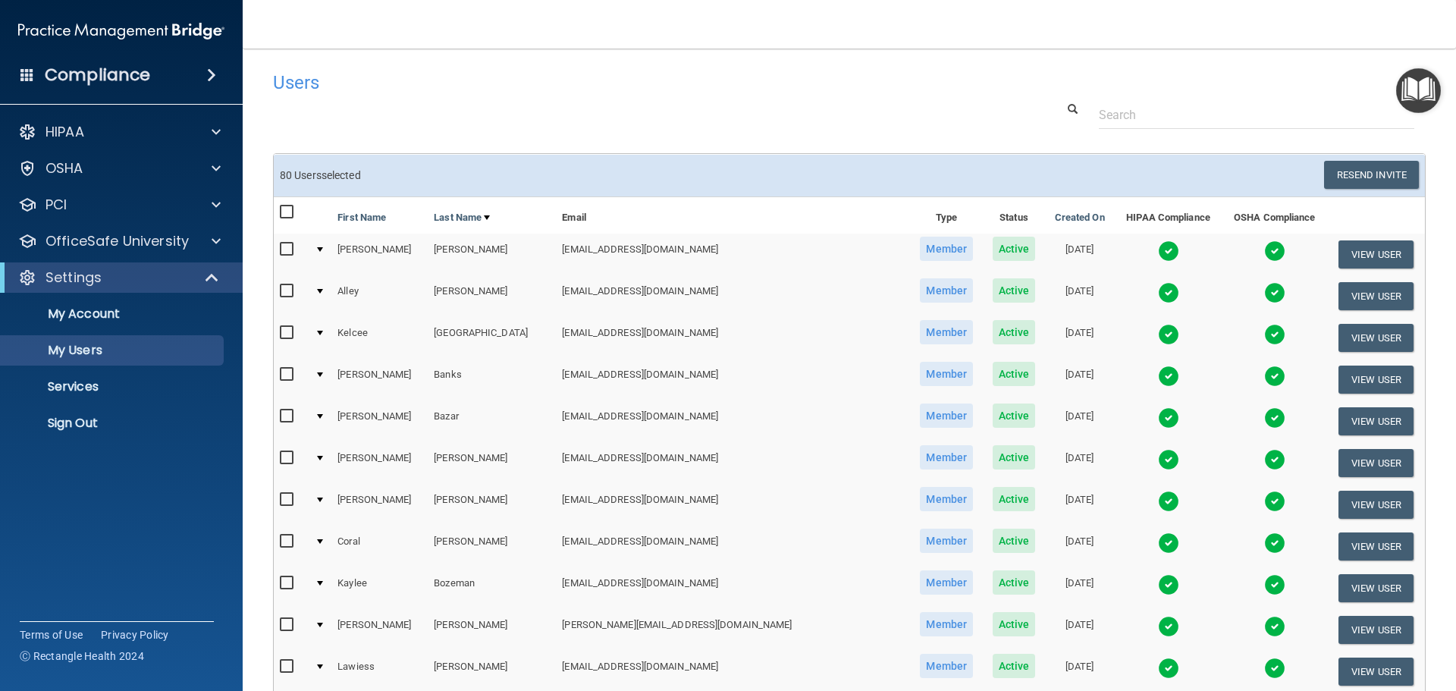
checkbox input "false"
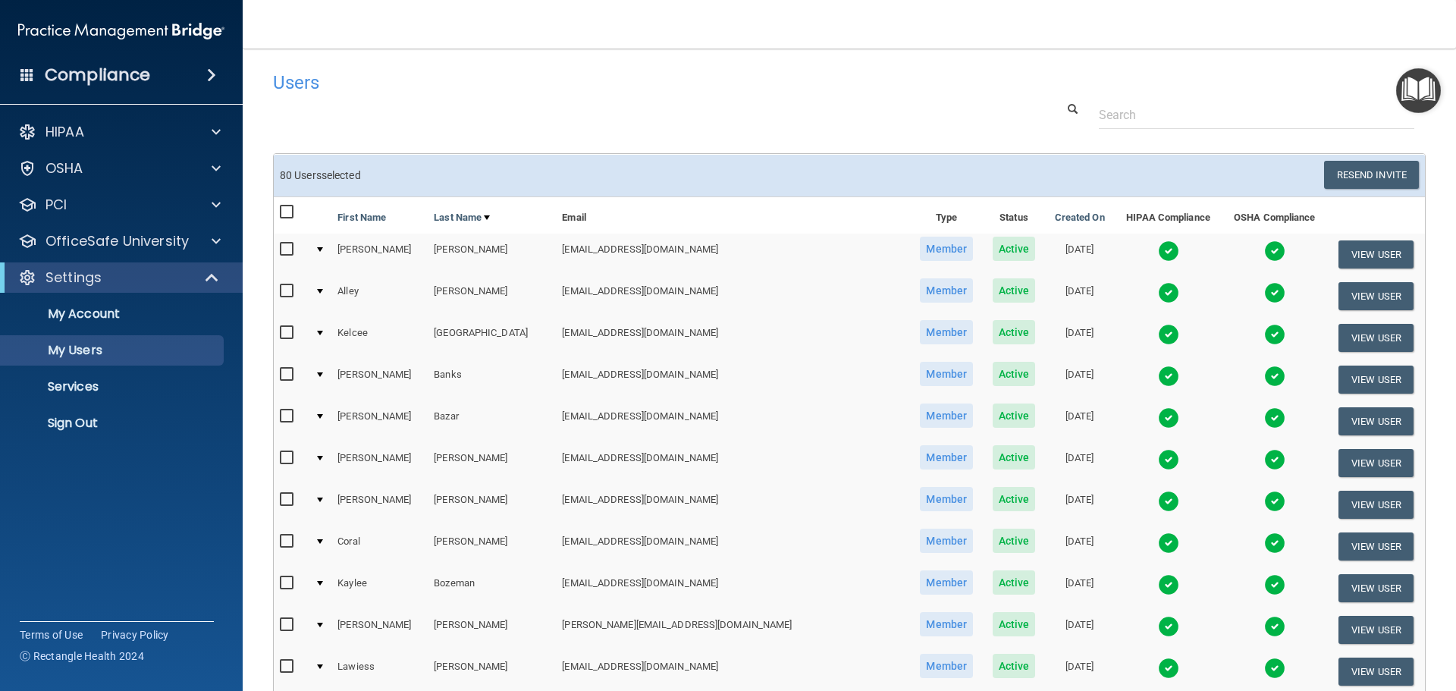
checkbox input "false"
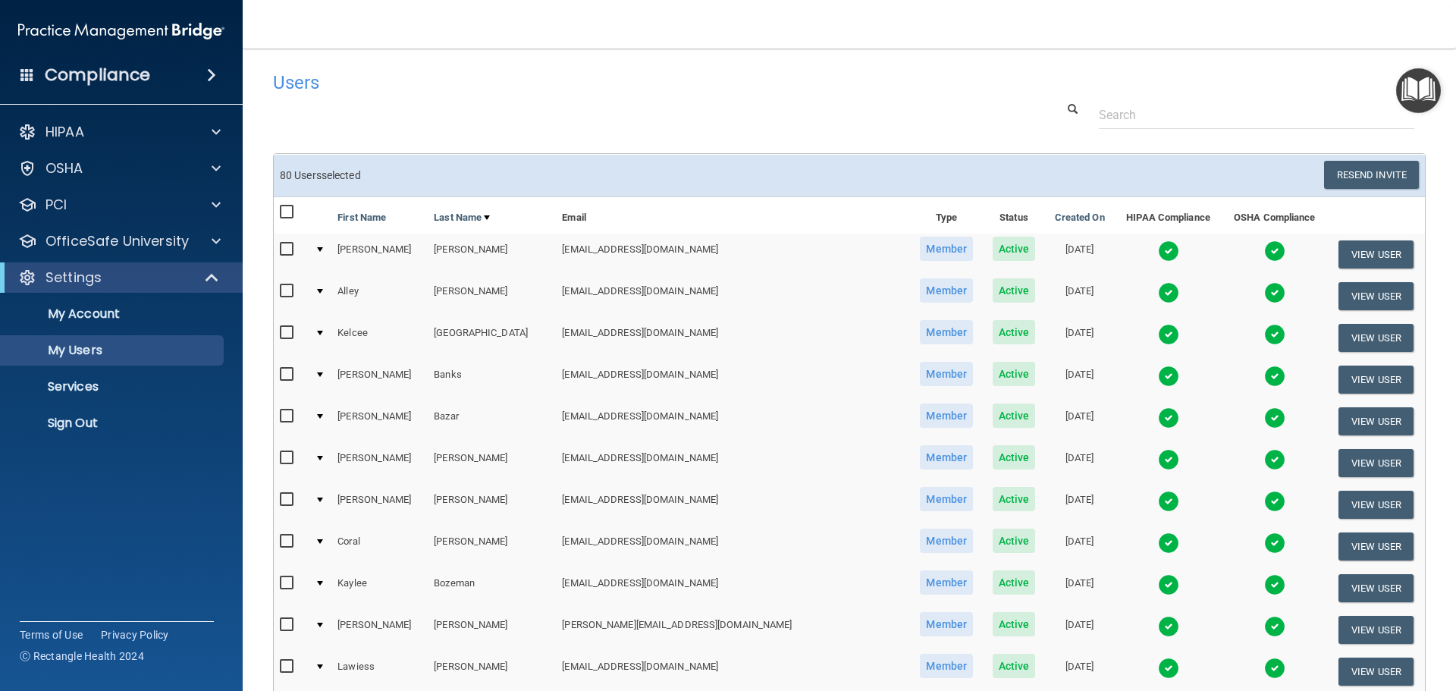
checkbox input "false"
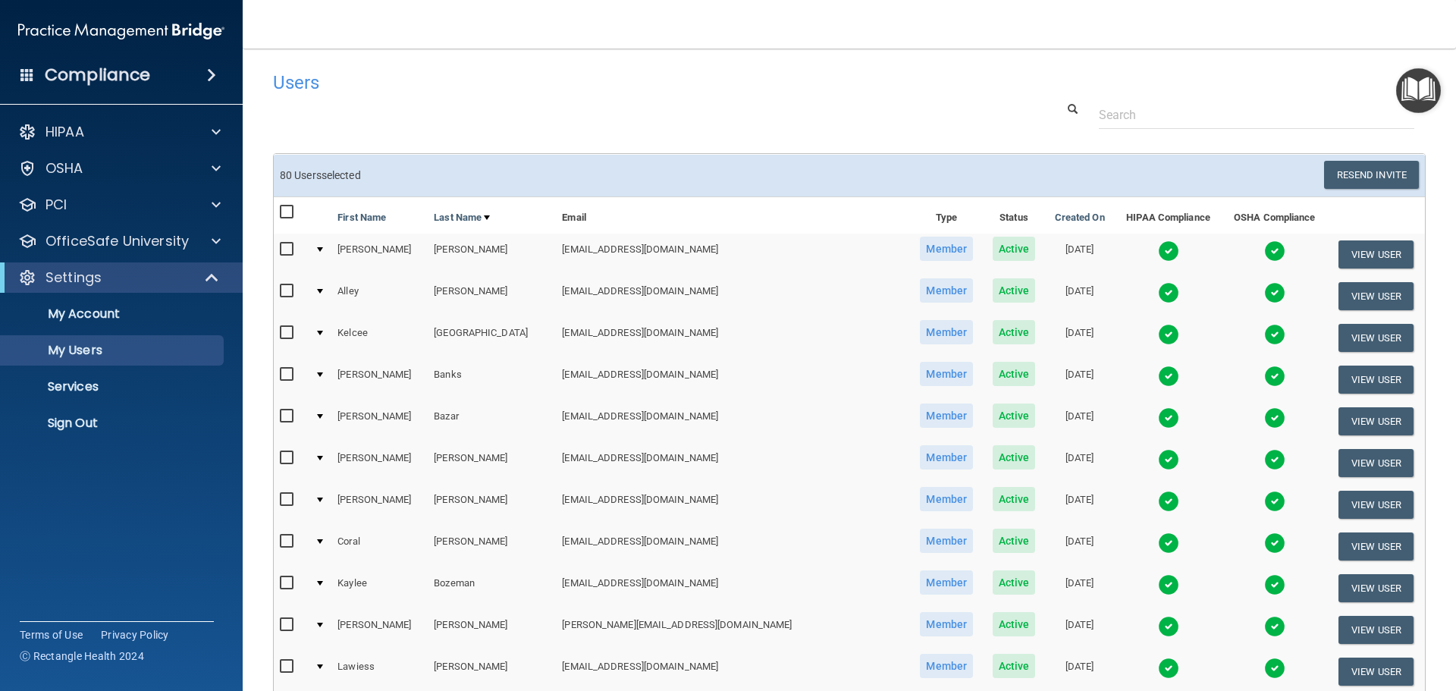
checkbox input "false"
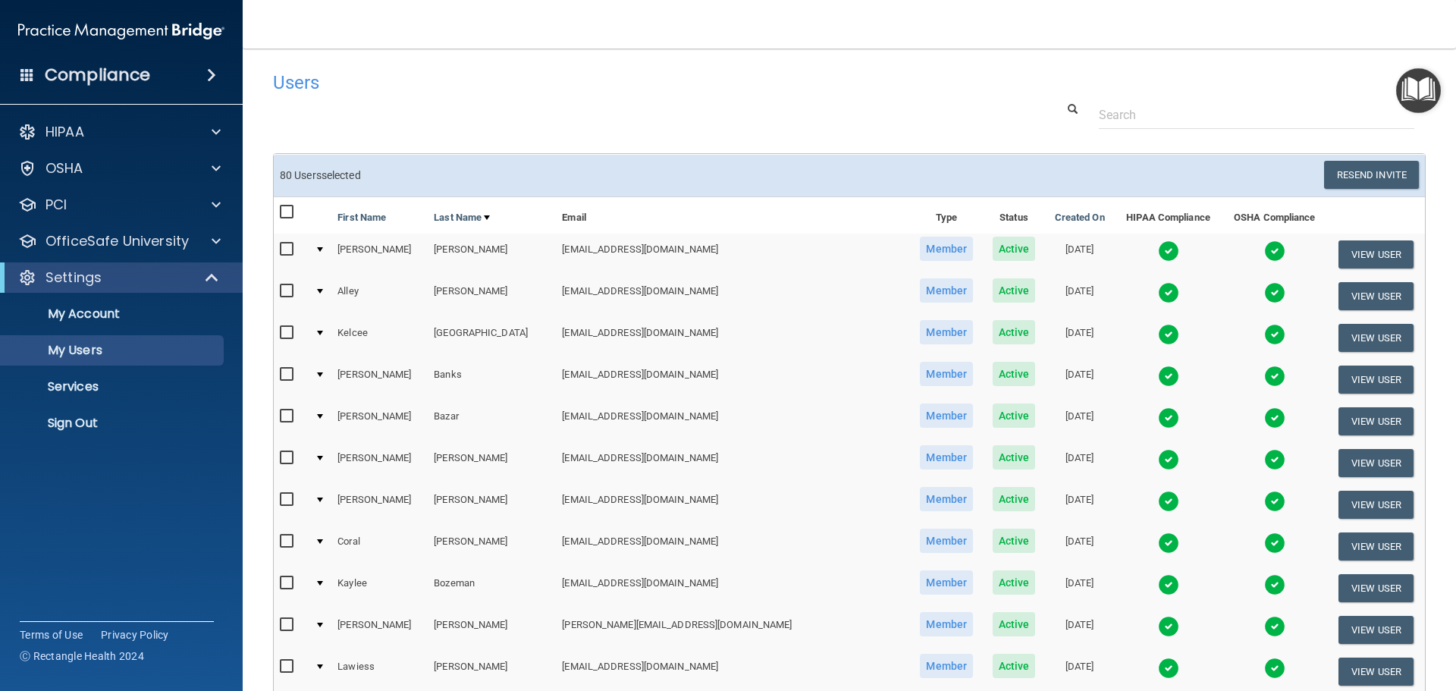
checkbox input "false"
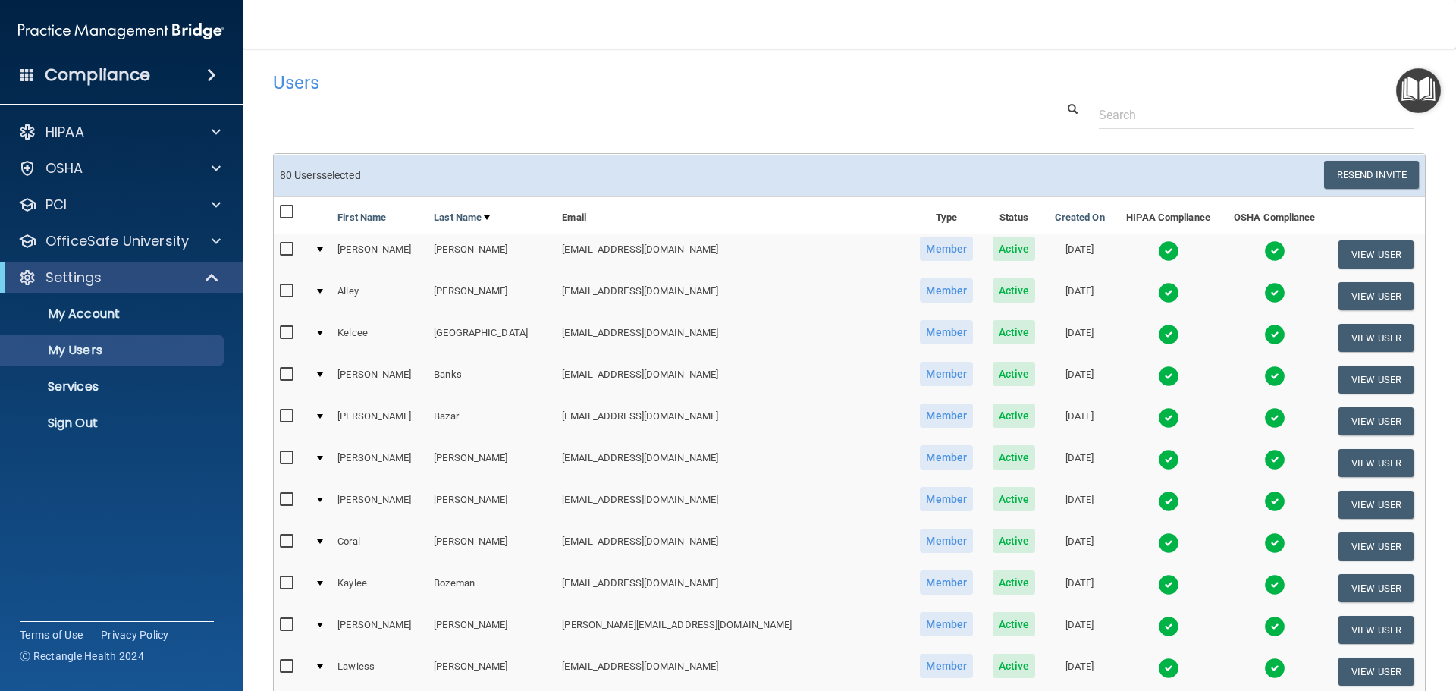
checkbox input "false"
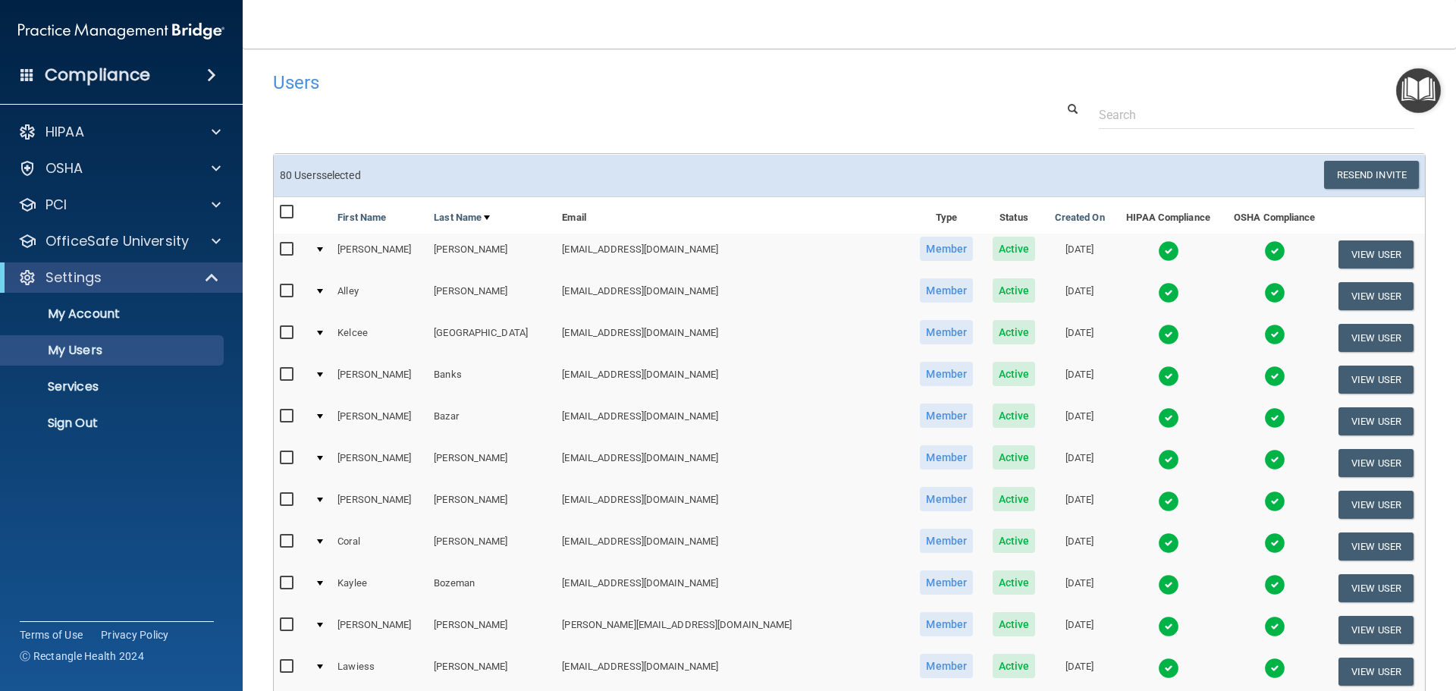
checkbox input "false"
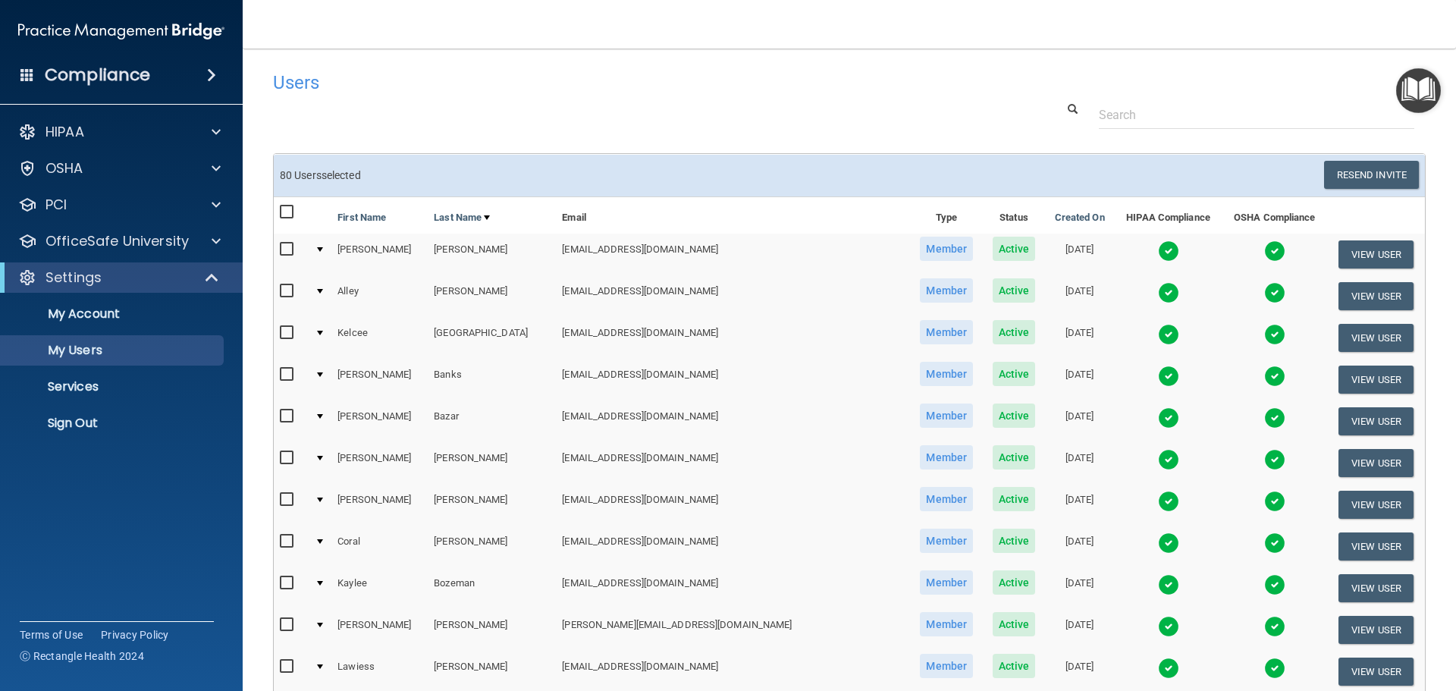
checkbox input "false"
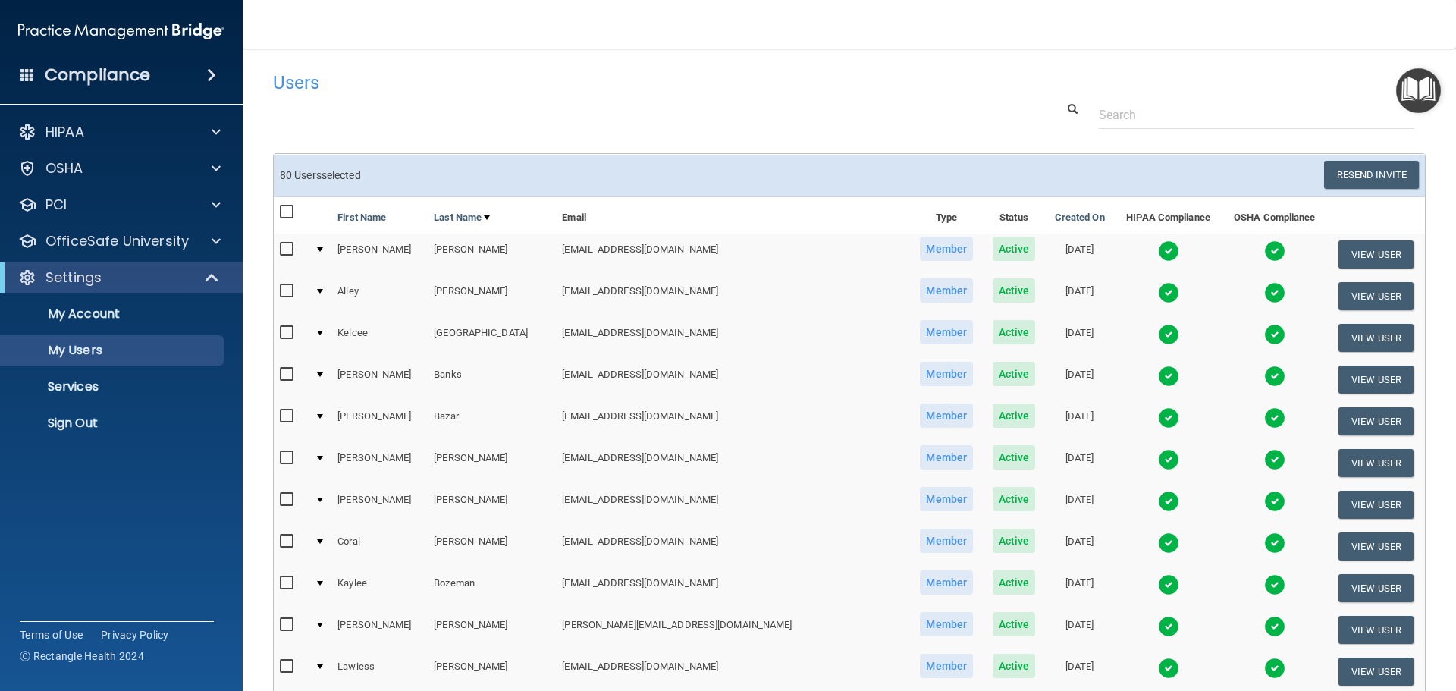
checkbox input "false"
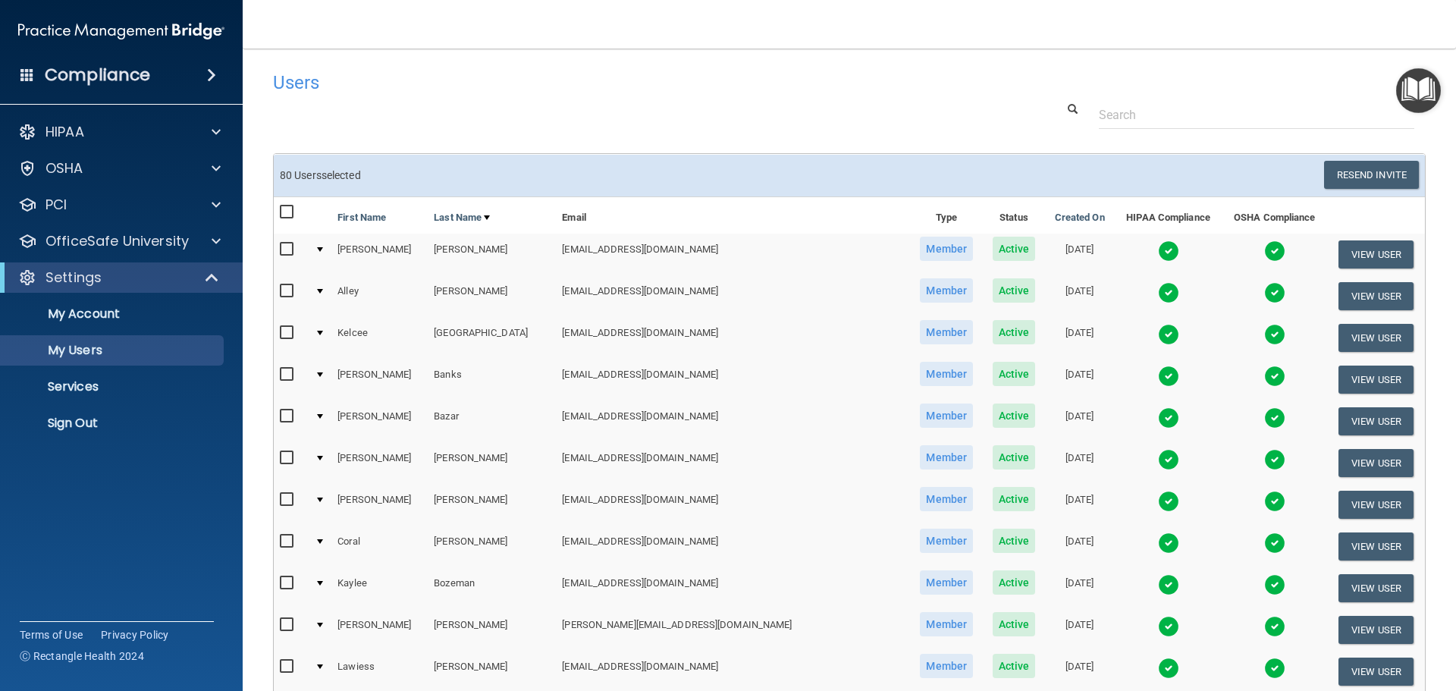
checkbox input "false"
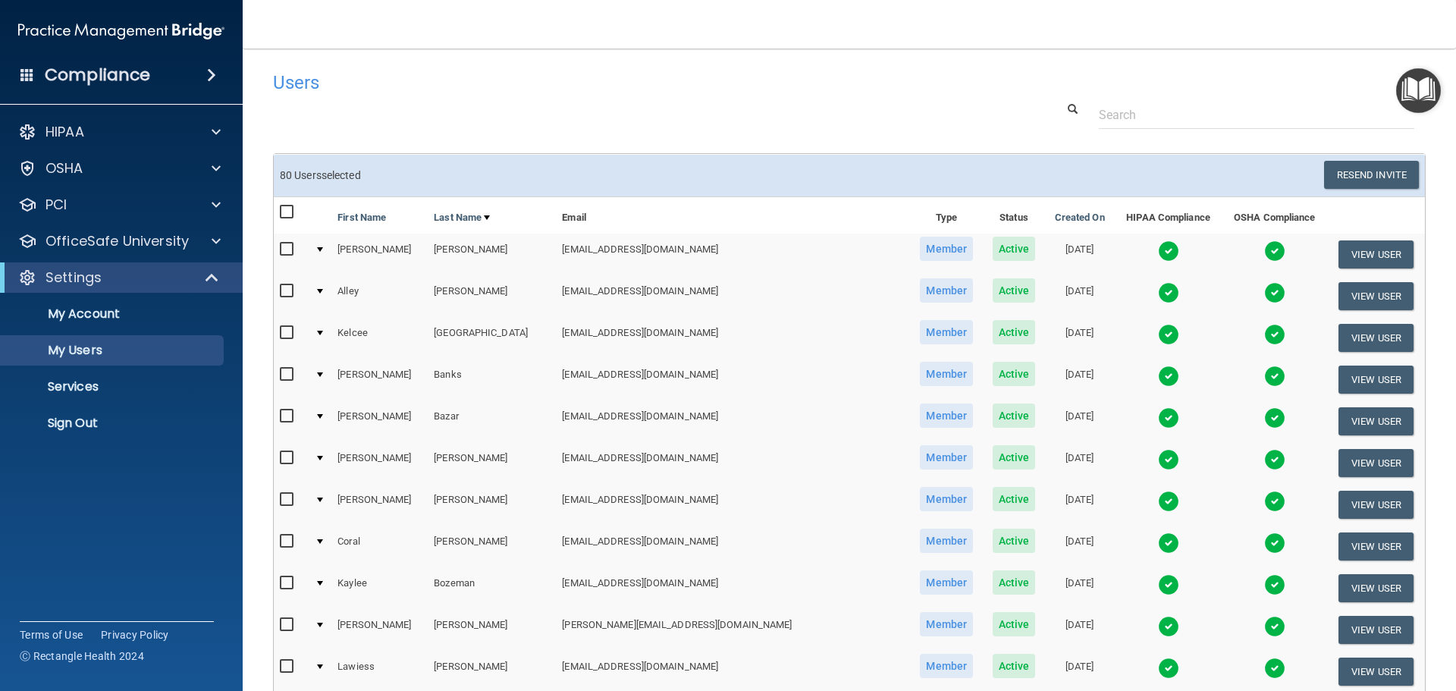
checkbox input "false"
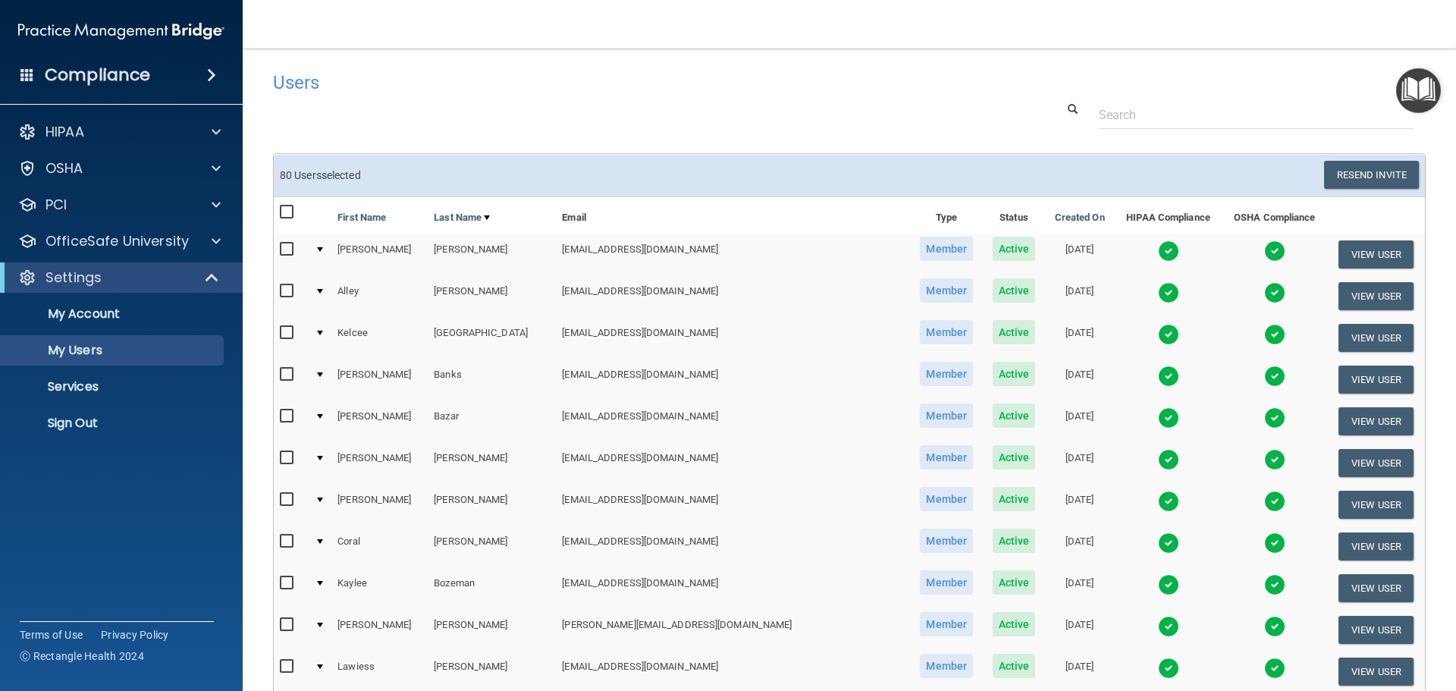
checkbox input "false"
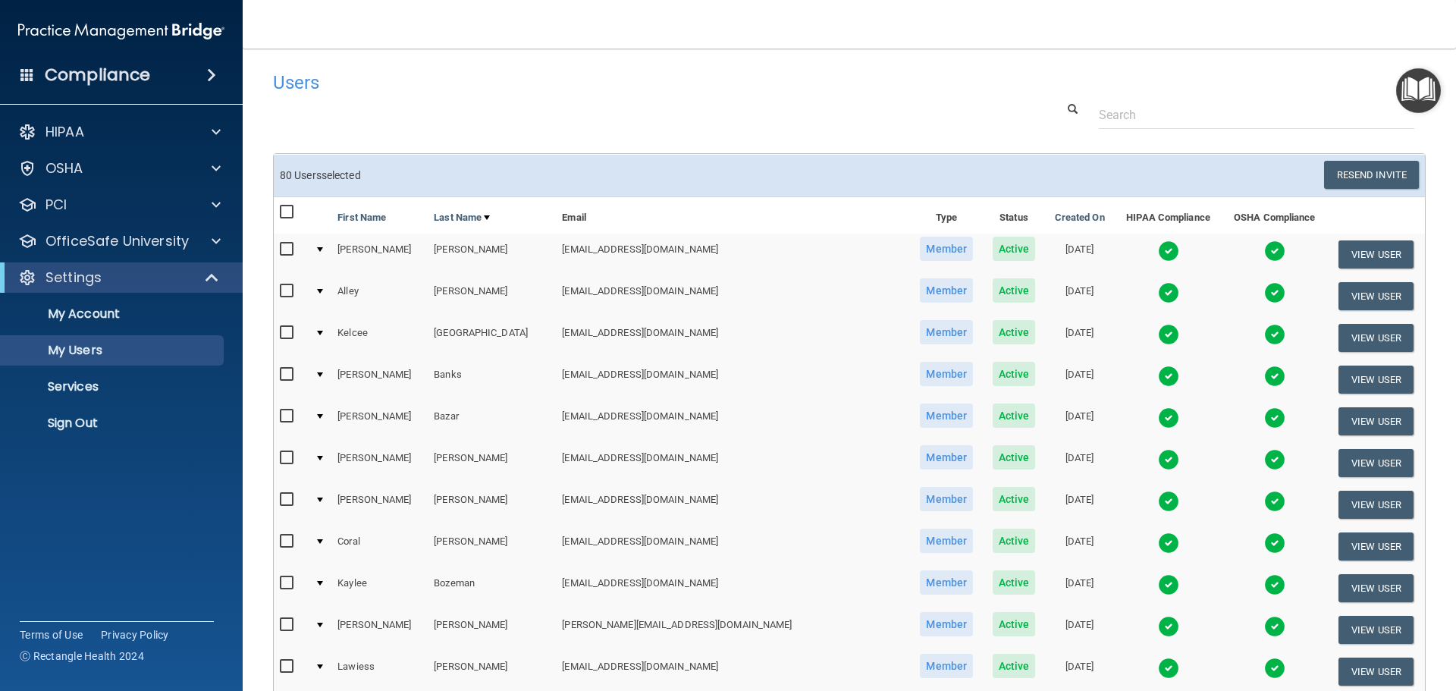
checkbox input "false"
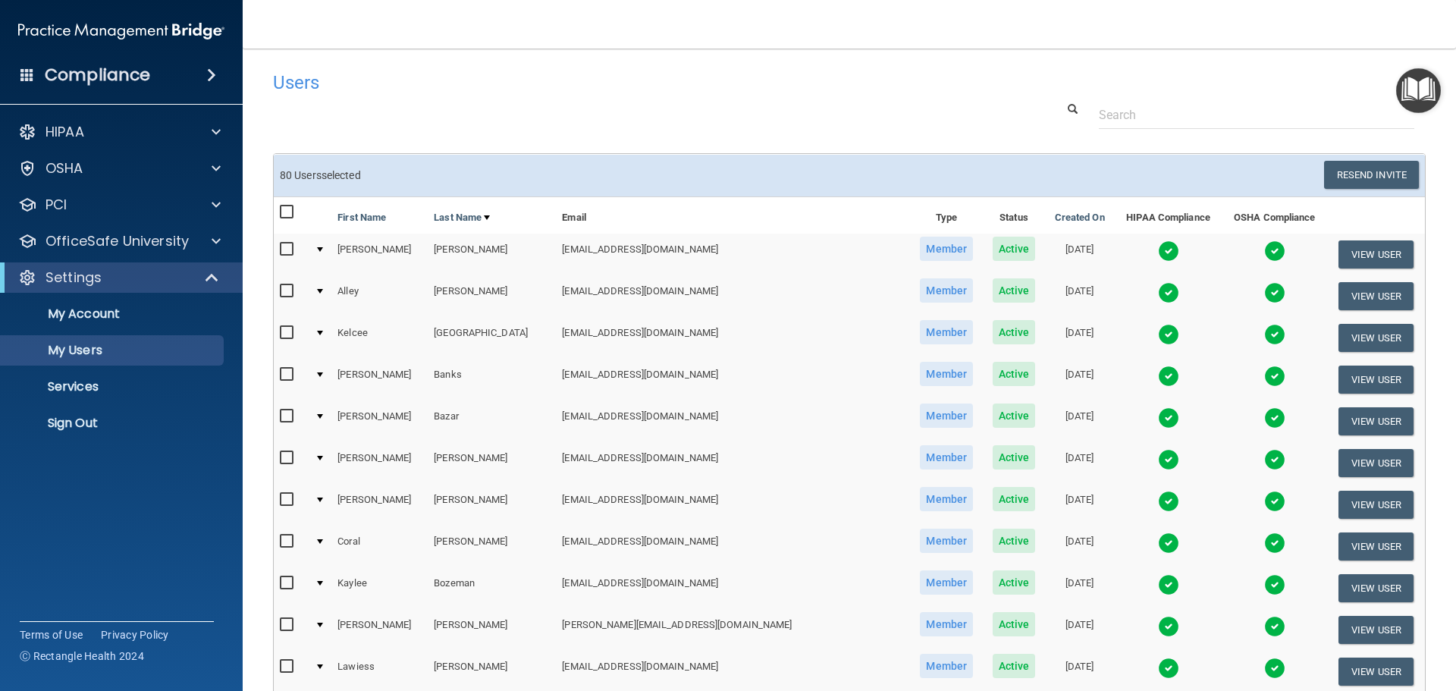
checkbox input "false"
